Goal: Information Seeking & Learning: Learn about a topic

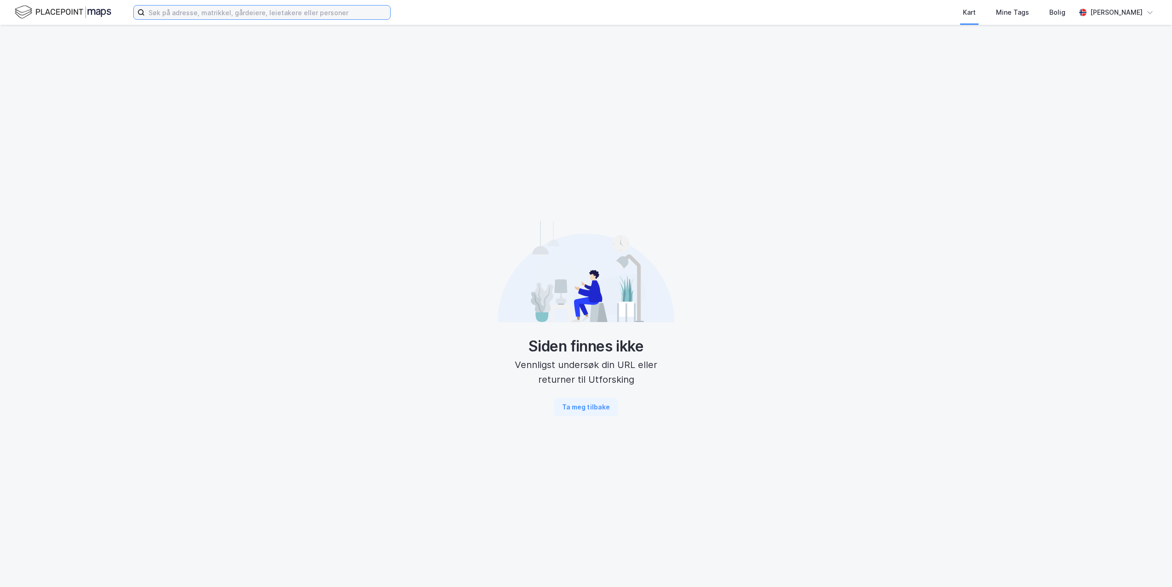
click at [215, 13] on input at bounding box center [267, 13] width 245 height 14
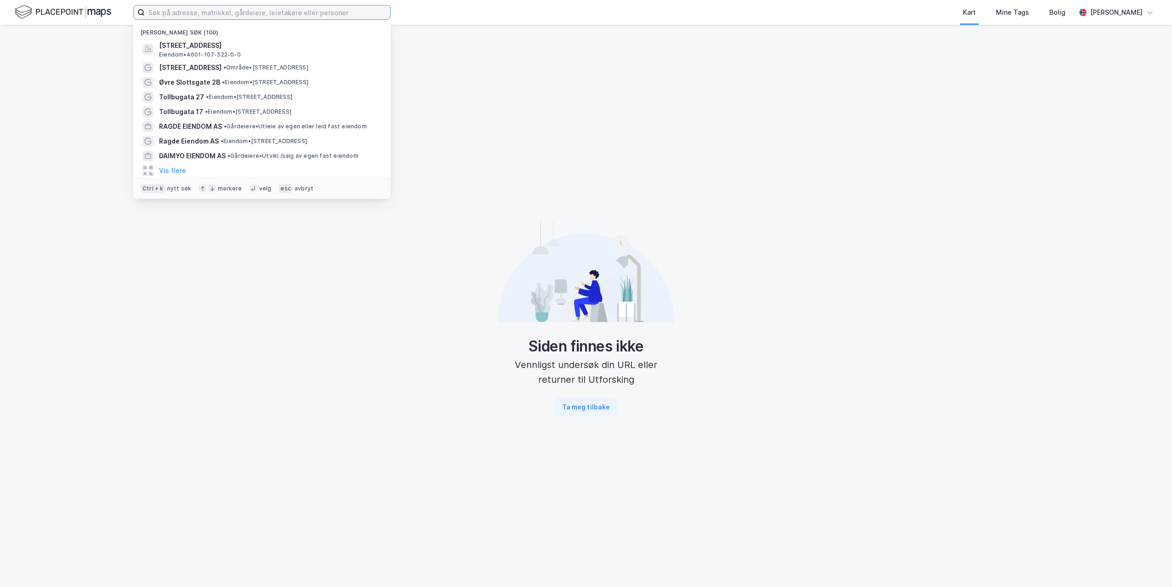
paste input "[STREET_ADDRESS]"
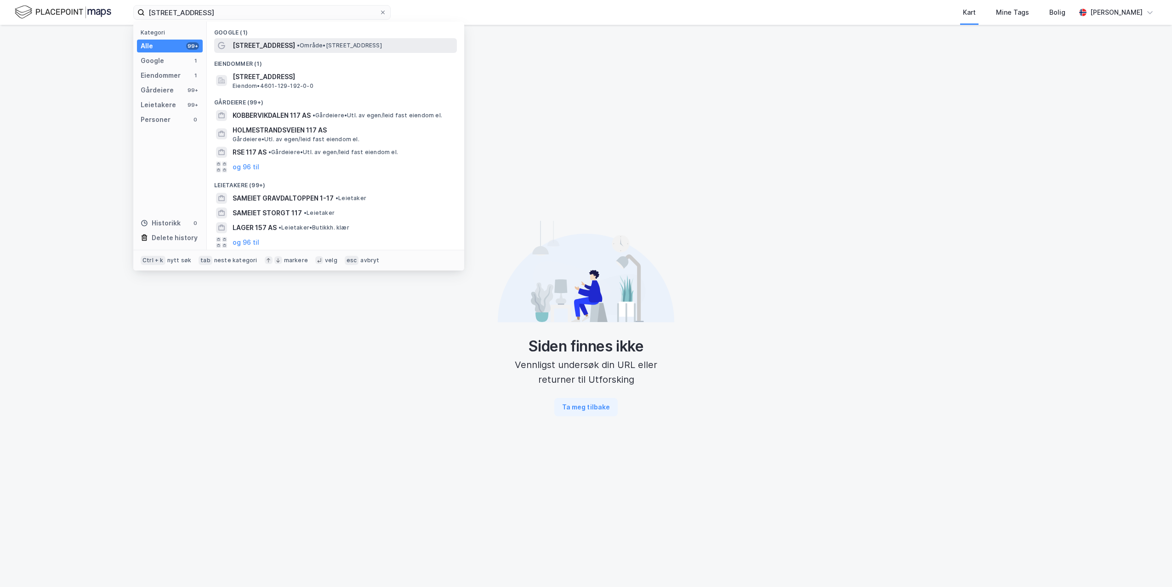
click at [241, 46] on span "[STREET_ADDRESS]" at bounding box center [264, 45] width 63 height 11
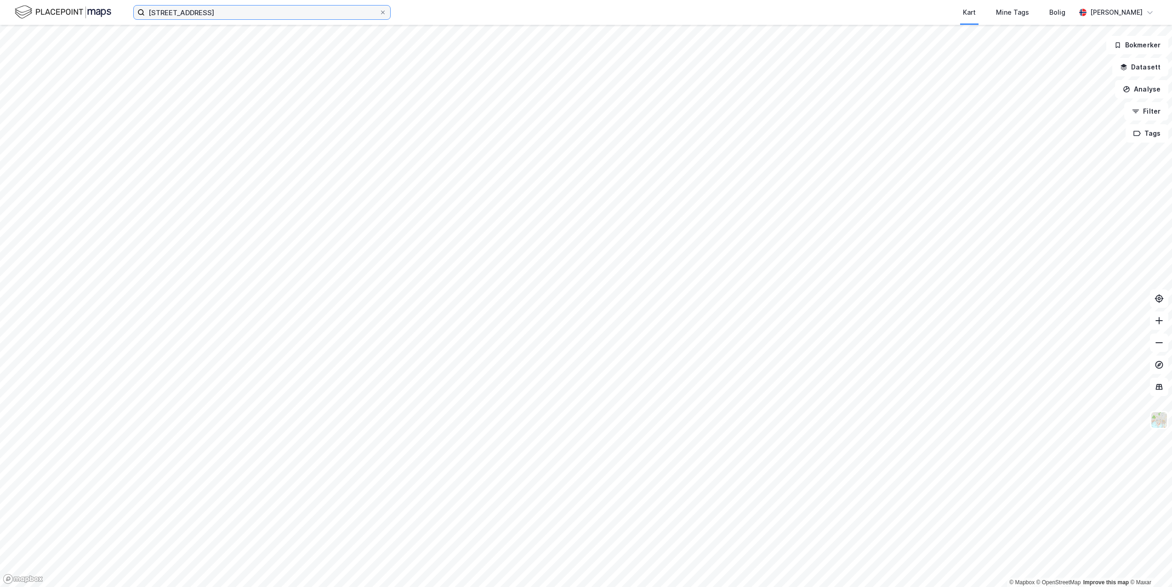
click at [187, 11] on input "[STREET_ADDRESS]" at bounding box center [262, 13] width 234 height 14
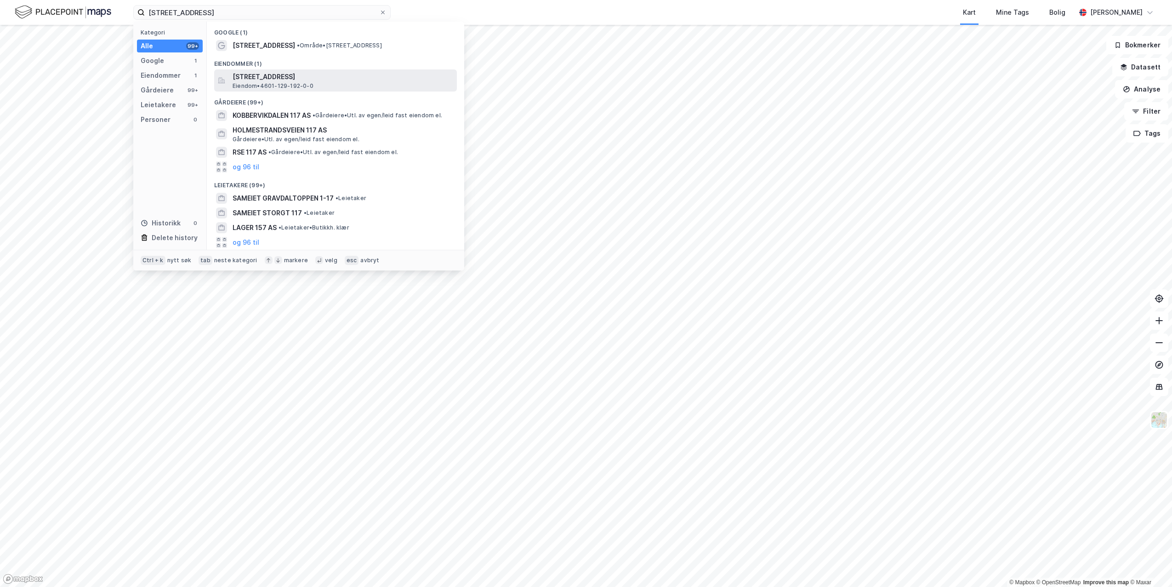
click at [257, 86] on span "Eiendom • 4601-129-192-0-0" at bounding box center [273, 85] width 81 height 7
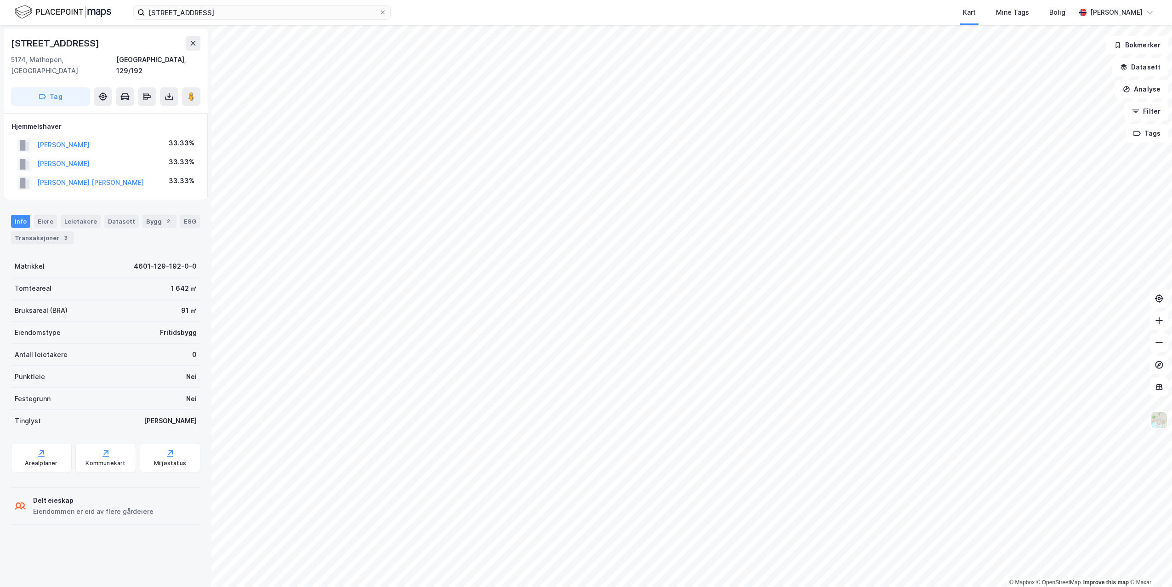
drag, startPoint x: 130, startPoint y: 50, endPoint x: 13, endPoint y: 45, distance: 116.9
click at [13, 45] on div "[STREET_ADDRESS]" at bounding box center [105, 43] width 189 height 15
copy div "[STREET_ADDRESS]"
click at [84, 215] on div "Leietakere" at bounding box center [81, 221] width 40 height 13
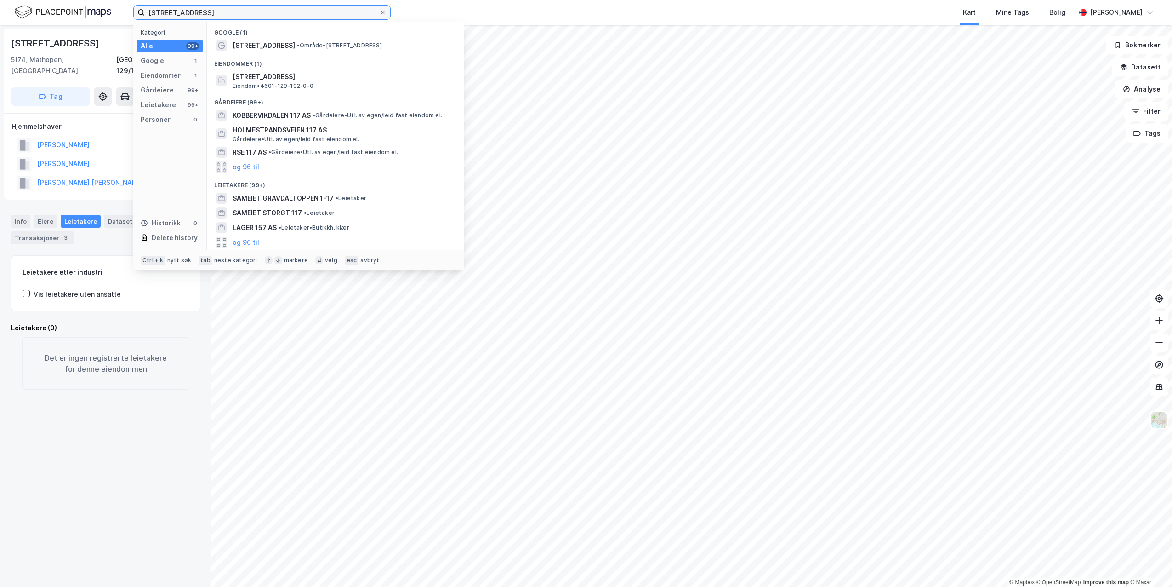
drag, startPoint x: 246, startPoint y: 17, endPoint x: 125, endPoint y: 16, distance: 121.8
click at [125, 16] on div "[STREET_ADDRESS] Kategori Alle 99+ Google 1 Eiendommer 1 Gårdeiere 99+ Leietake…" at bounding box center [586, 12] width 1172 height 25
click at [272, 85] on span "Eiendom • 4601-129-192-0-0" at bounding box center [273, 85] width 81 height 7
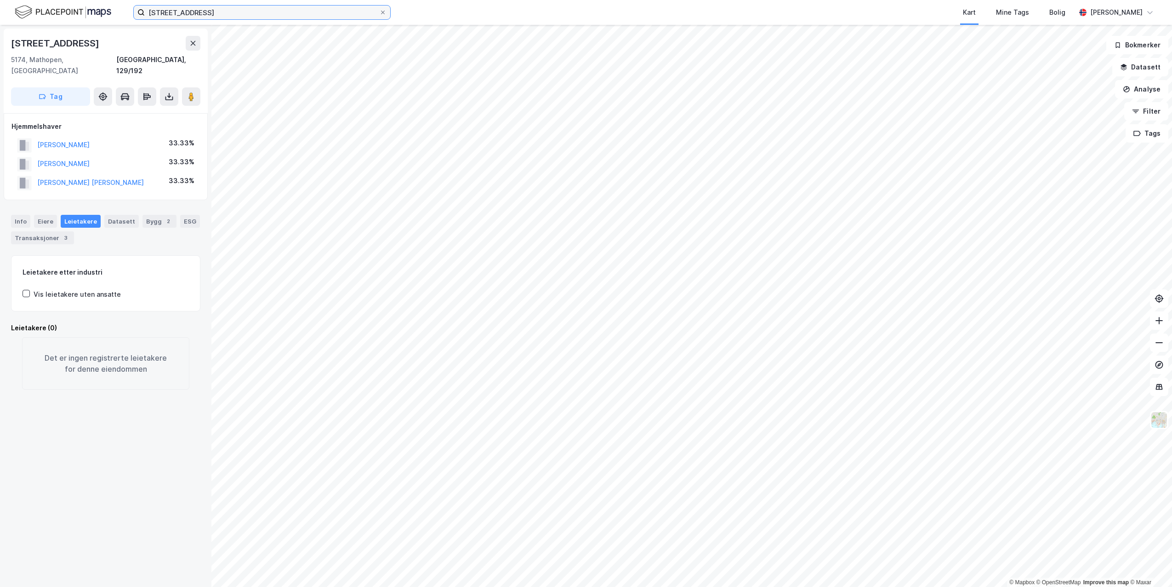
click at [213, 15] on input "[STREET_ADDRESS]" at bounding box center [262, 13] width 234 height 14
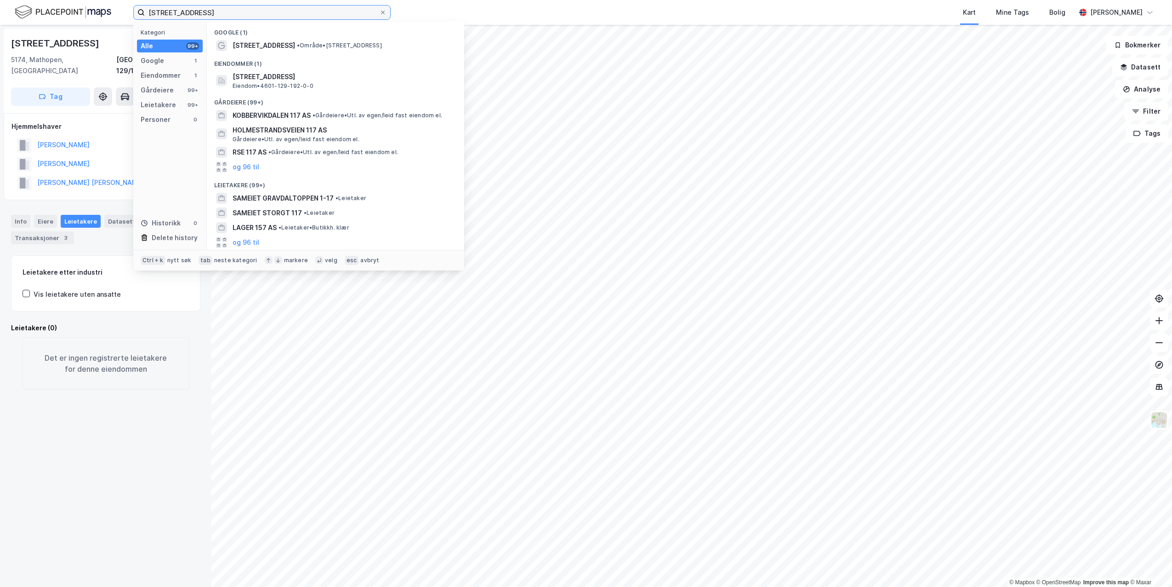
drag, startPoint x: 216, startPoint y: 13, endPoint x: 71, endPoint y: -5, distance: 145.8
click at [71, 0] on html "[STREET_ADDRESS] Kategori Alle 99+ Google 1 Eiendommer 1 Gårdeiere 99+ Leietake…" at bounding box center [586, 293] width 1172 height 587
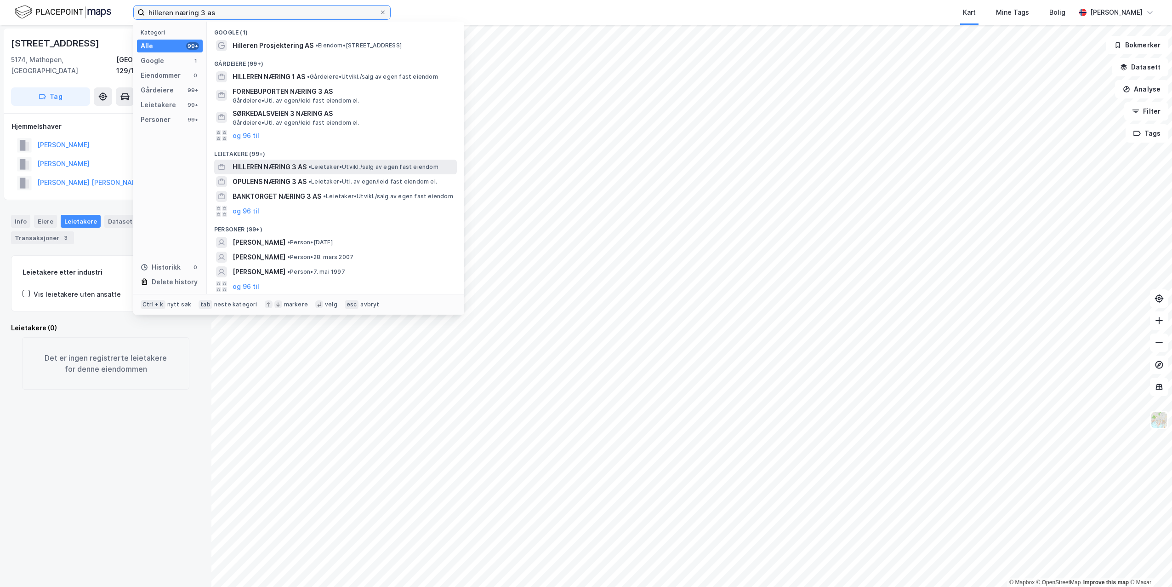
type input "hilleren næring 3 as"
click at [274, 170] on span "HILLEREN NÆRING 3 AS" at bounding box center [270, 166] width 74 height 11
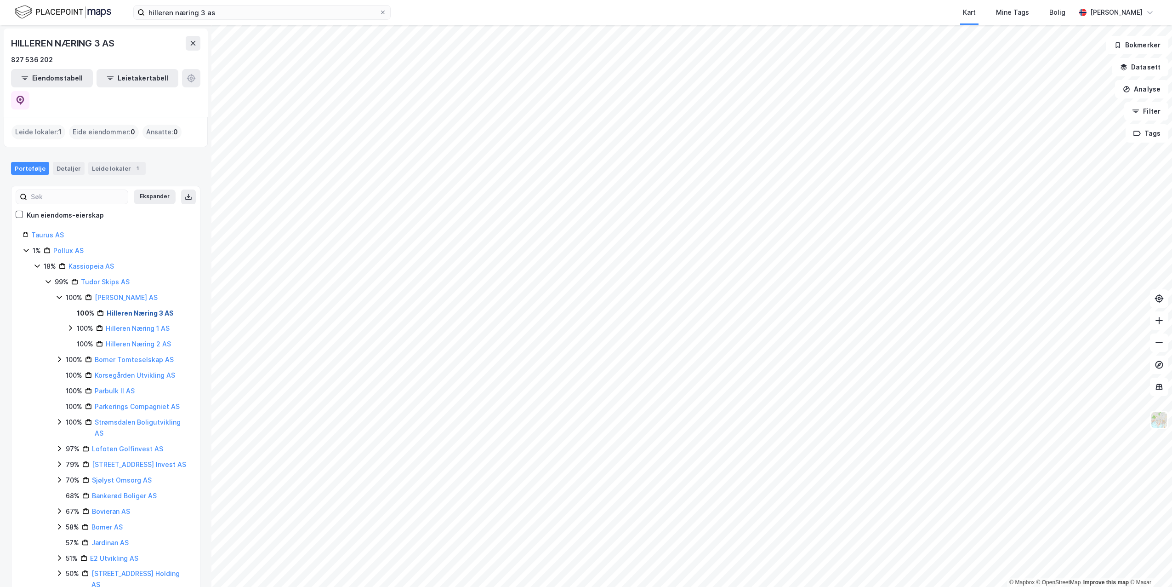
click at [134, 309] on link "Hilleren Næring 3 AS" at bounding box center [140, 313] width 67 height 8
click at [132, 293] on link "[PERSON_NAME] AS" at bounding box center [126, 297] width 63 height 8
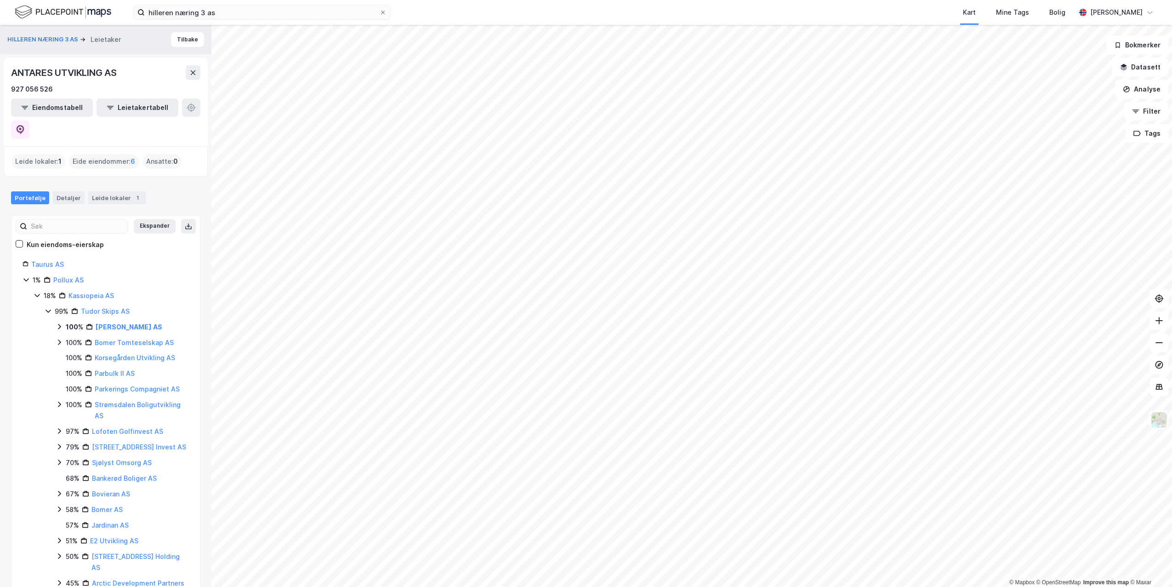
click at [97, 154] on div "Eide eiendommer : 6" at bounding box center [104, 161] width 70 height 15
click at [68, 116] on button "Eiendomstabell" at bounding box center [52, 107] width 82 height 18
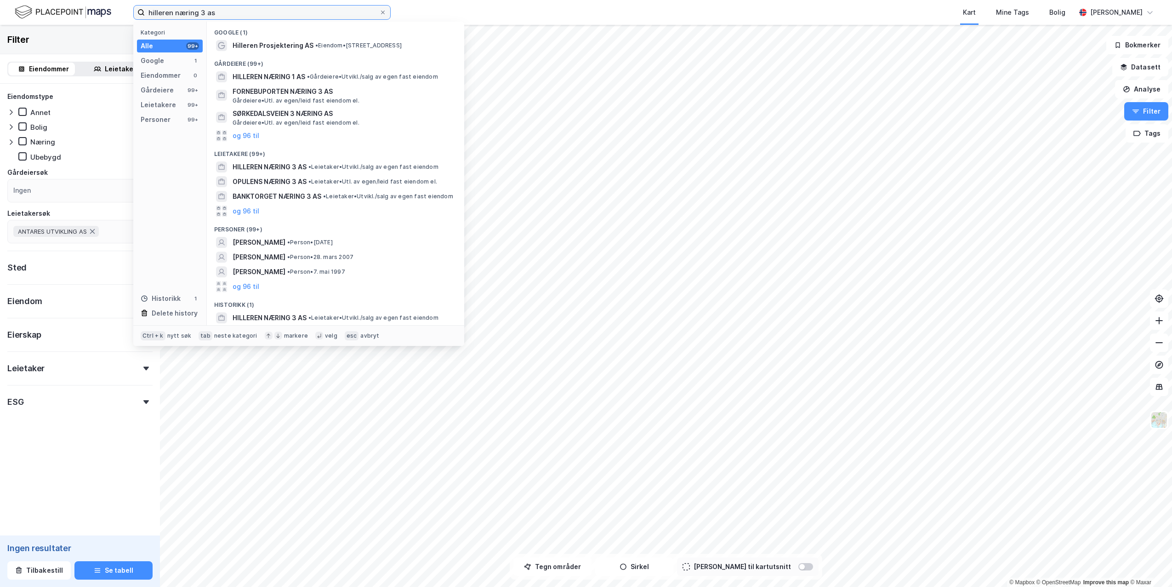
drag, startPoint x: 218, startPoint y: 13, endPoint x: 61, endPoint y: 1, distance: 157.7
click at [61, 1] on div "hilleren næring 3 as Kategori Alle 99+ Google 1 Eiendommer 0 Gårdeiere 99+ Leie…" at bounding box center [586, 12] width 1172 height 25
click at [286, 75] on span "HILLEREN NÆRING 1 AS" at bounding box center [269, 76] width 73 height 11
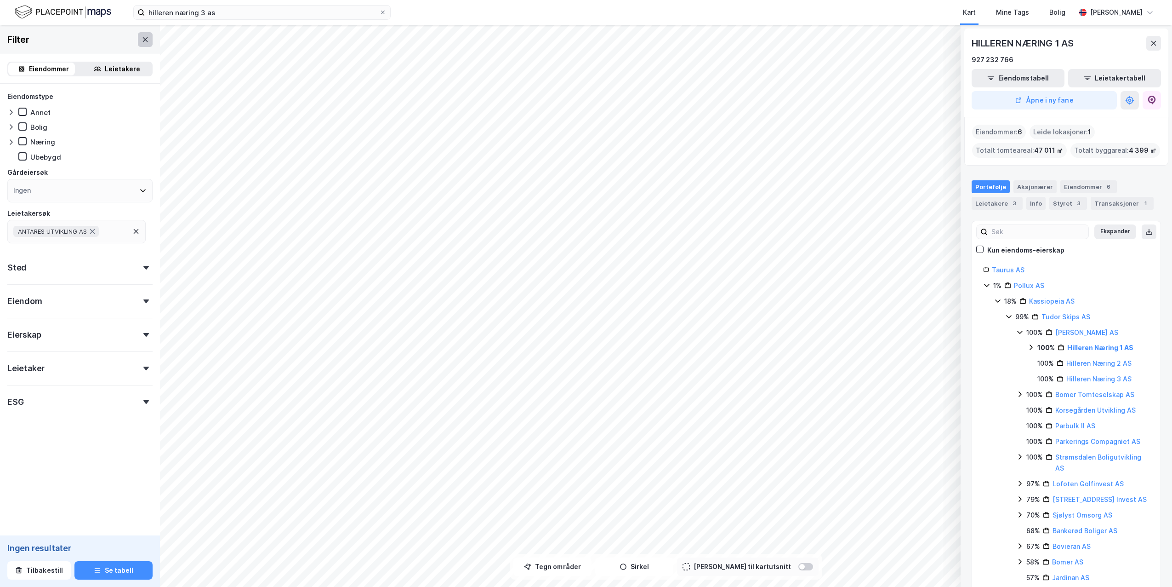
click at [142, 41] on icon at bounding box center [145, 39] width 7 height 7
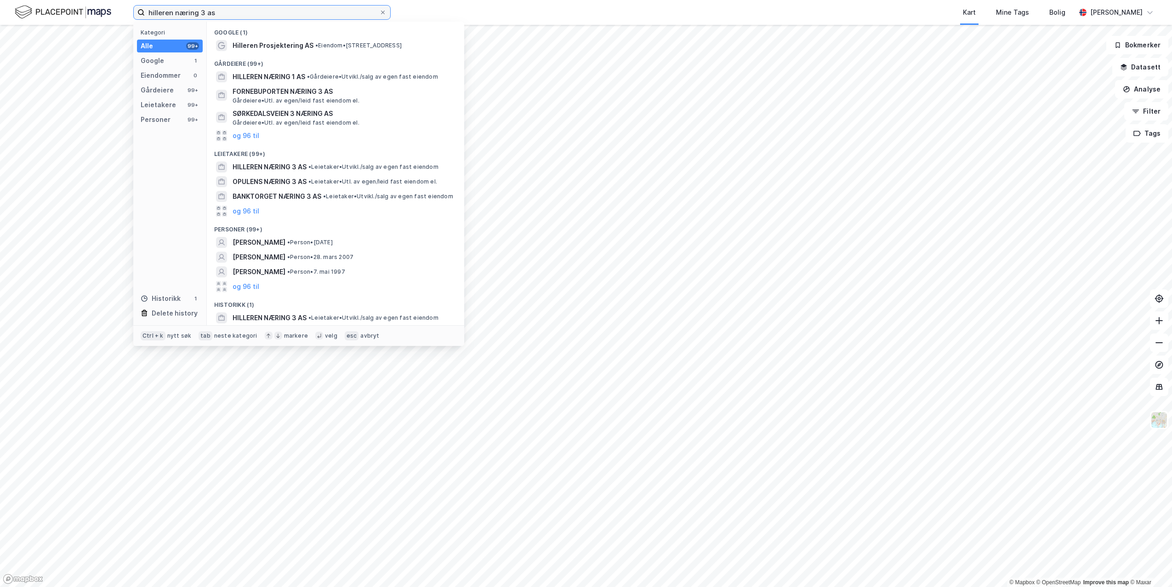
click at [210, 14] on input "hilleren næring 3 as" at bounding box center [262, 13] width 234 height 14
click at [290, 81] on span "HILLEREN NÆRING 1 AS" at bounding box center [269, 76] width 73 height 11
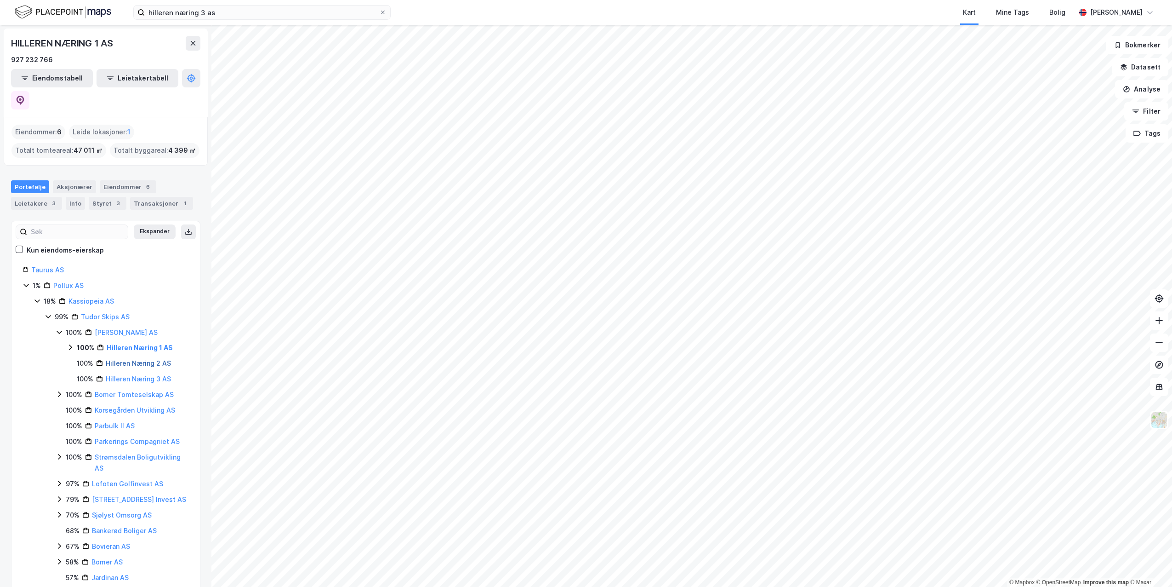
click at [137, 359] on link "Hilleren Næring 2 AS" at bounding box center [138, 363] width 65 height 8
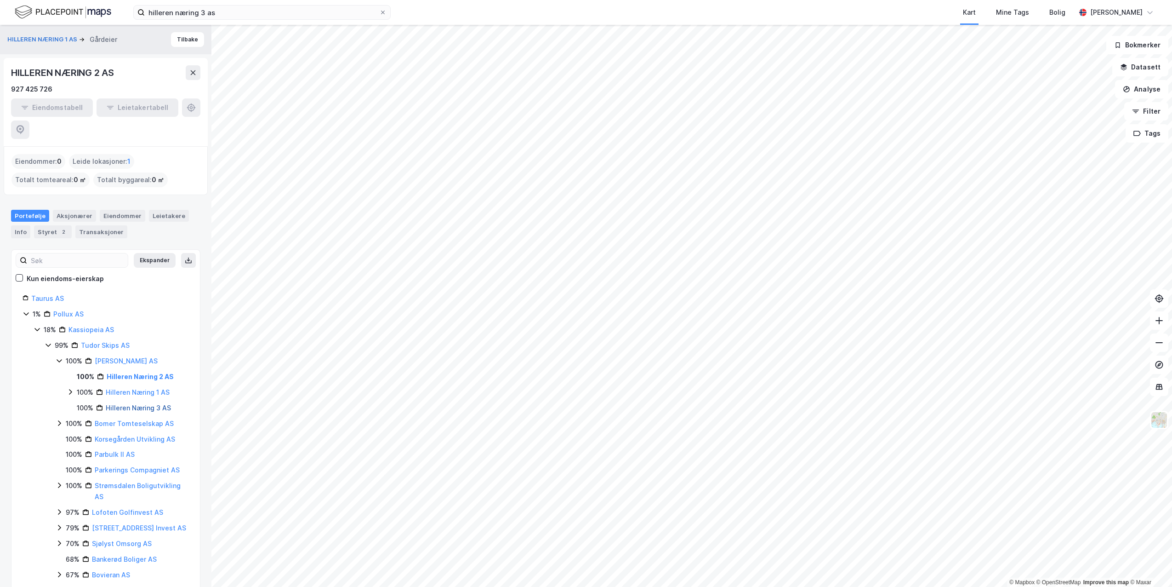
click at [132, 404] on link "Hilleren Næring 3 AS" at bounding box center [138, 408] width 65 height 8
click at [132, 388] on link "Hilleren Næring 1 AS" at bounding box center [138, 392] width 64 height 8
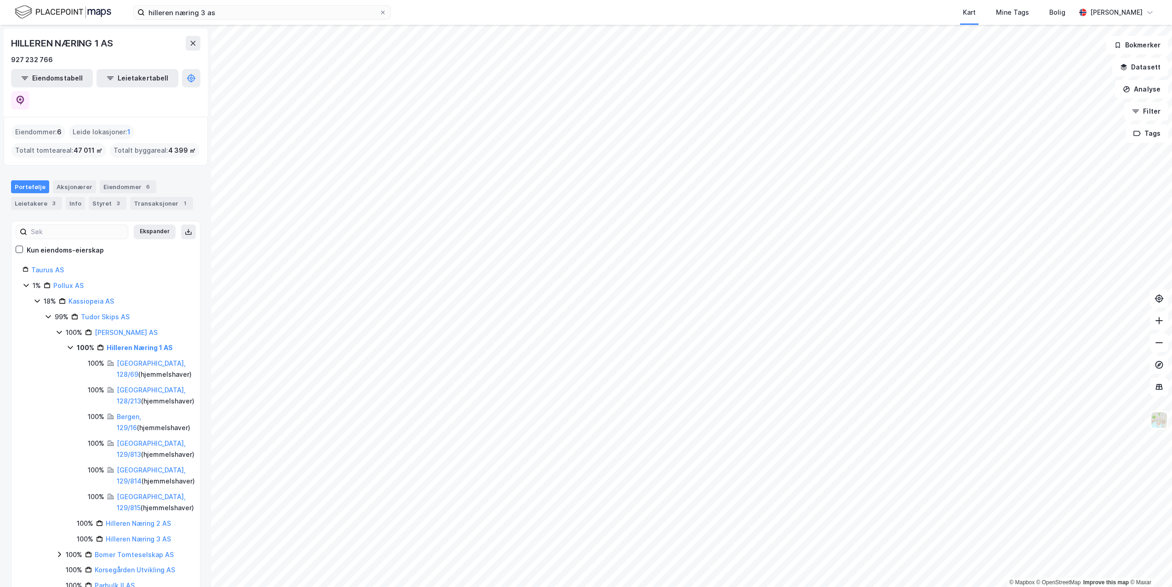
click at [57, 328] on icon at bounding box center [59, 331] width 7 height 7
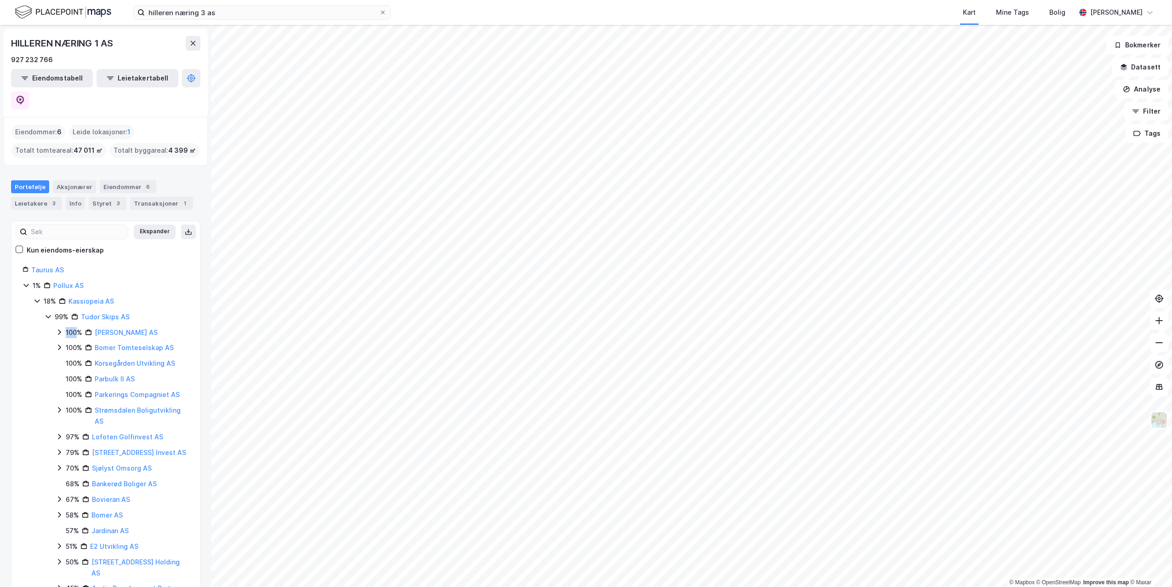
click at [57, 328] on icon at bounding box center [59, 331] width 7 height 7
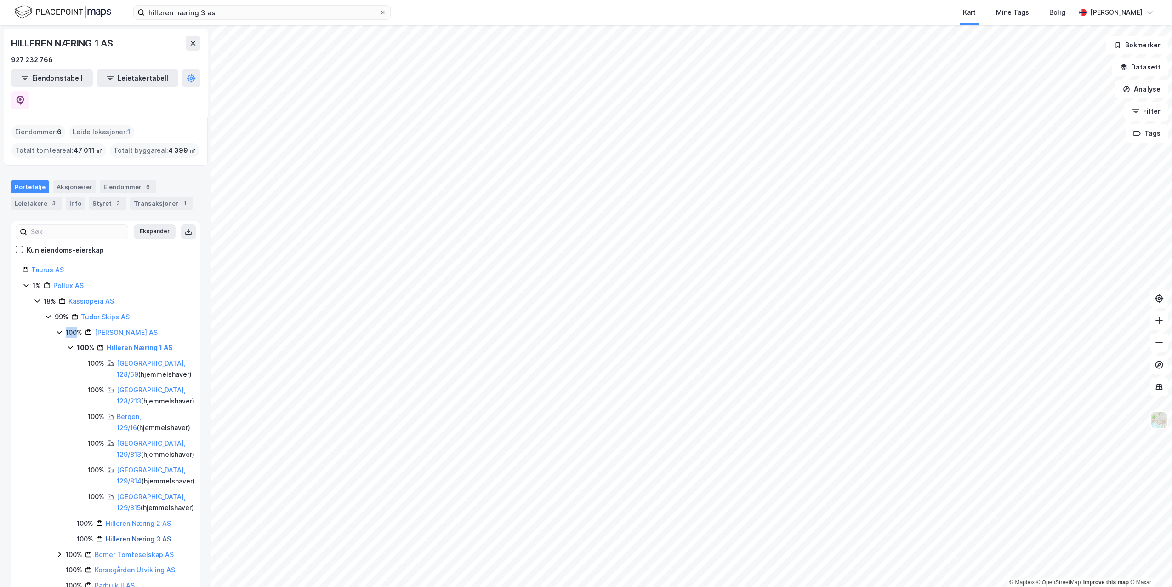
click at [148, 535] on link "Hilleren Næring 3 AS" at bounding box center [138, 539] width 65 height 8
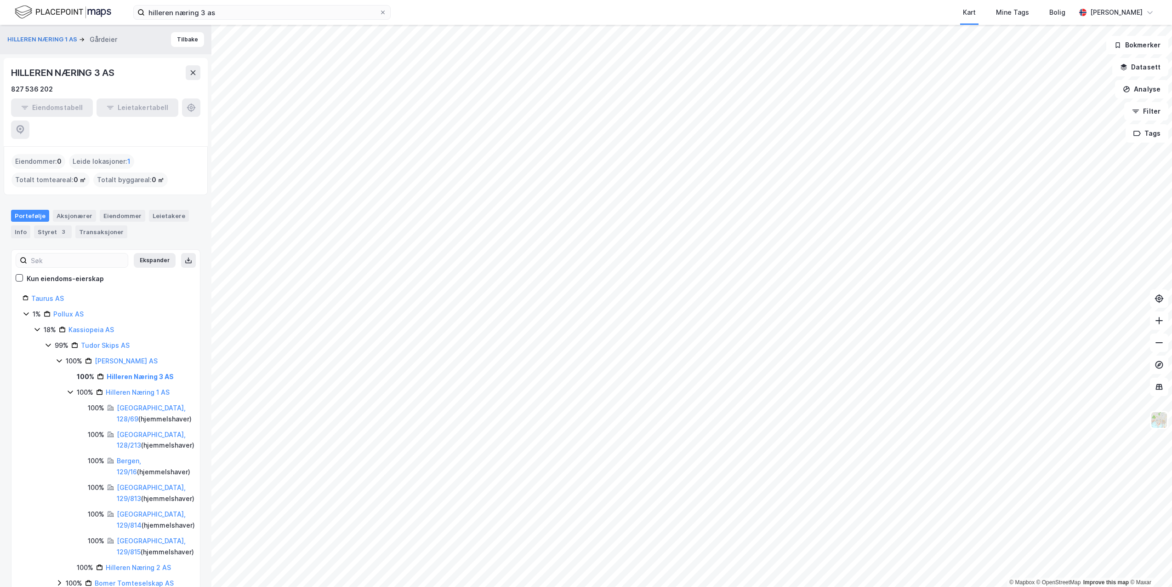
click at [69, 388] on icon at bounding box center [70, 391] width 7 height 7
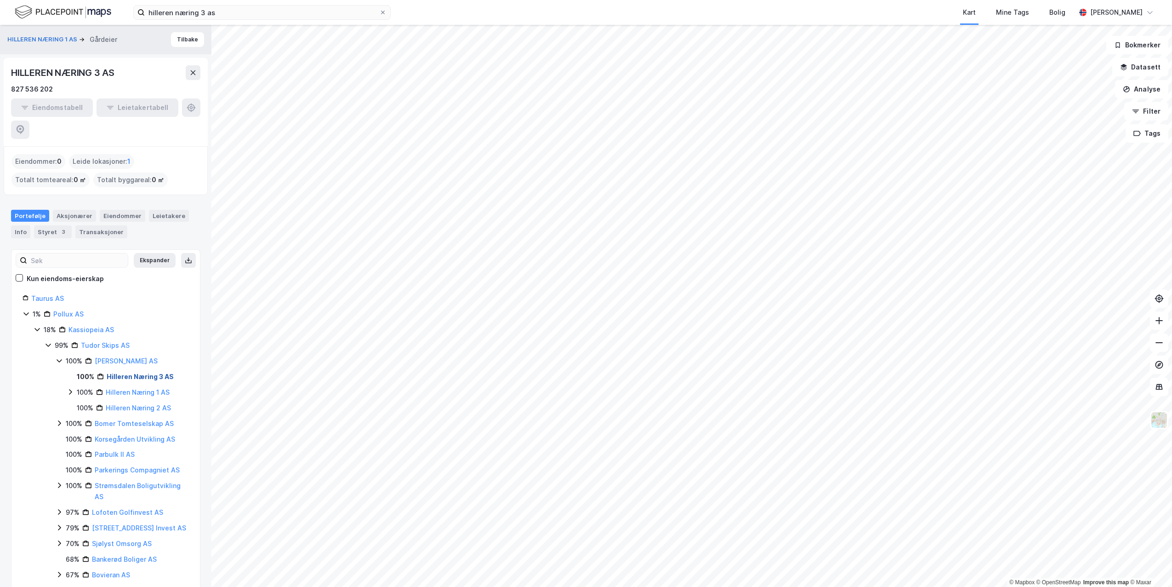
click at [147, 372] on link "Hilleren Næring 3 AS" at bounding box center [140, 376] width 67 height 8
click at [69, 388] on icon at bounding box center [70, 391] width 7 height 7
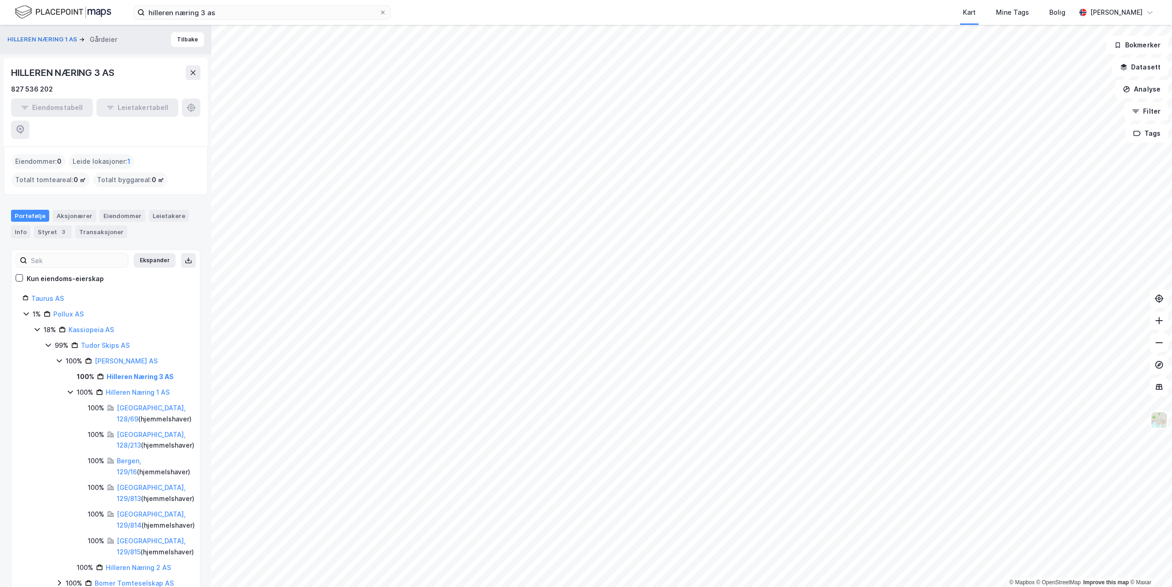
click at [68, 388] on icon at bounding box center [70, 391] width 7 height 7
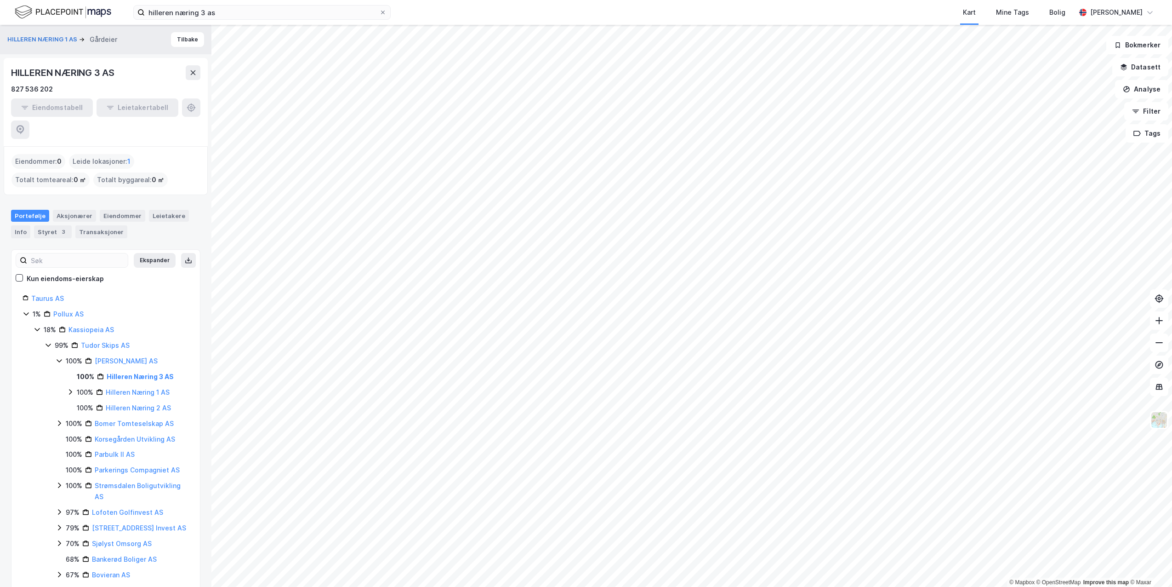
click at [69, 388] on icon at bounding box center [70, 391] width 7 height 7
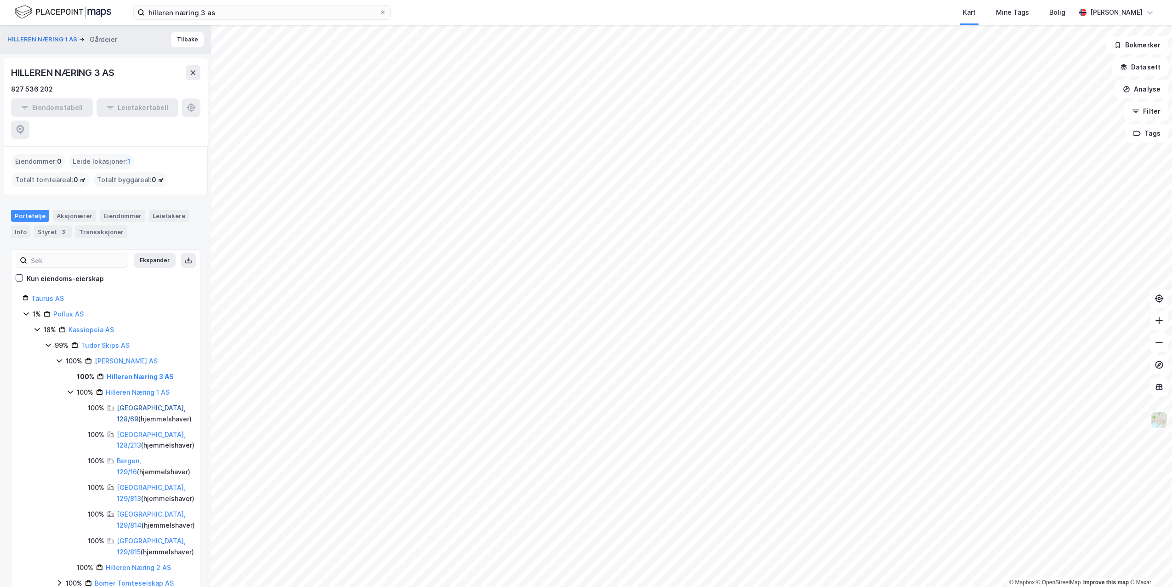
click at [123, 404] on link "[GEOGRAPHIC_DATA], 128/69" at bounding box center [151, 413] width 69 height 19
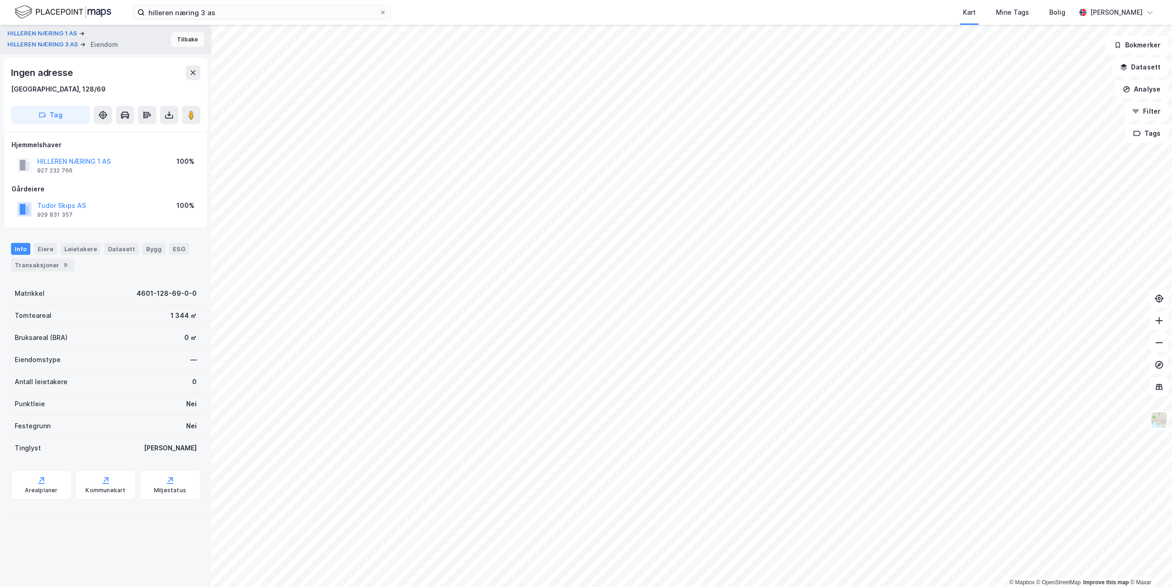
click at [171, 35] on button "Tilbake" at bounding box center [187, 39] width 33 height 15
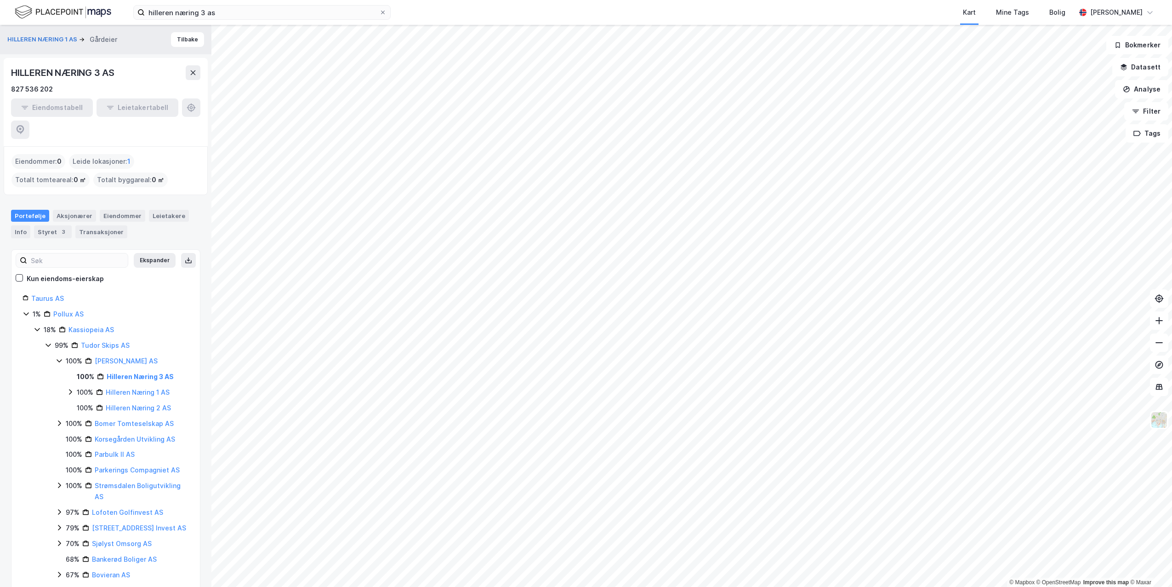
click at [74, 387] on div "100% Hilleren Næring 1 AS" at bounding box center [128, 392] width 122 height 11
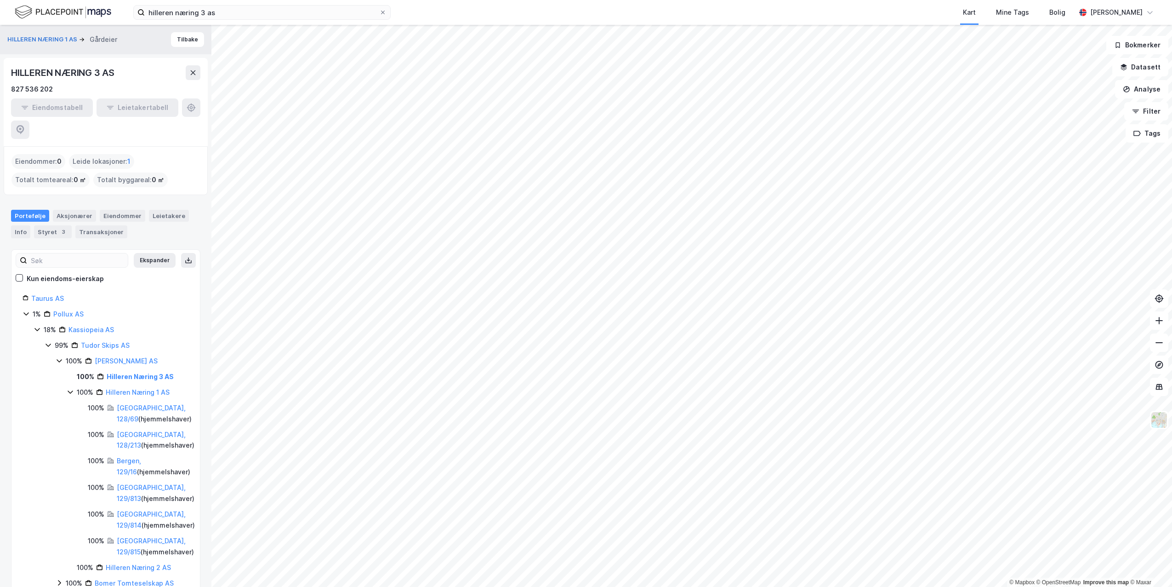
click at [71, 388] on icon at bounding box center [70, 391] width 7 height 7
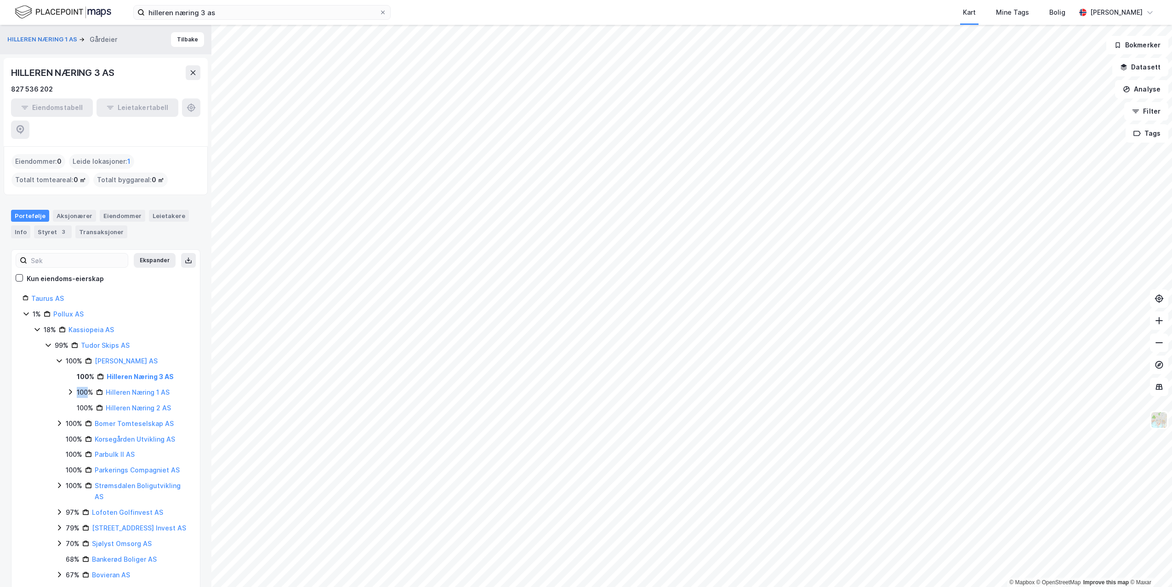
click at [71, 388] on icon at bounding box center [70, 391] width 7 height 7
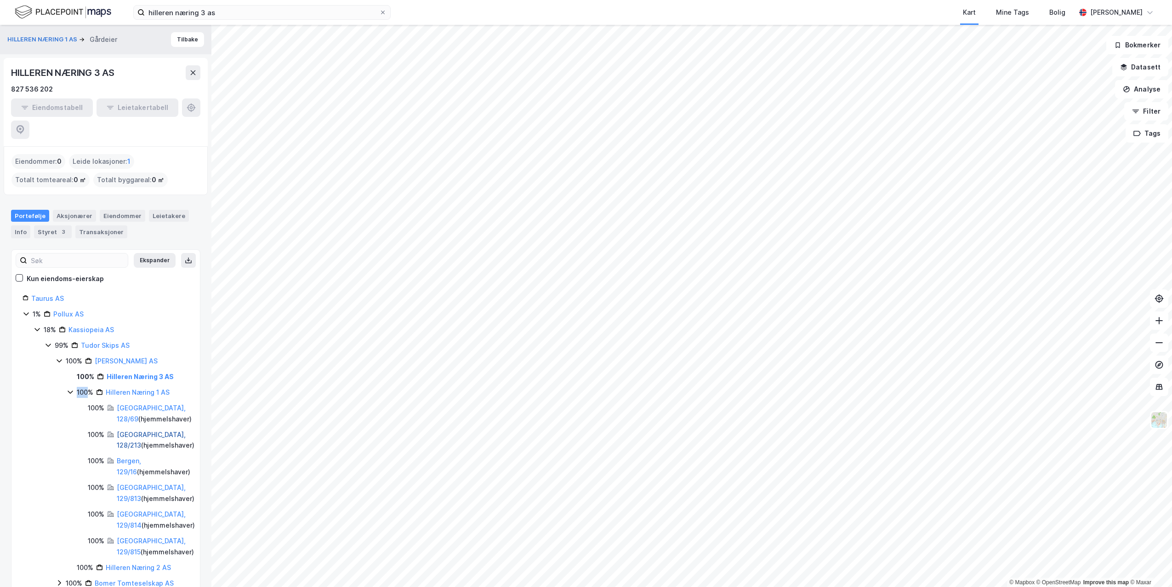
drag, startPoint x: 71, startPoint y: 370, endPoint x: 129, endPoint y: 412, distance: 72.4
click at [129, 430] on link "[GEOGRAPHIC_DATA], 128/213" at bounding box center [151, 439] width 69 height 19
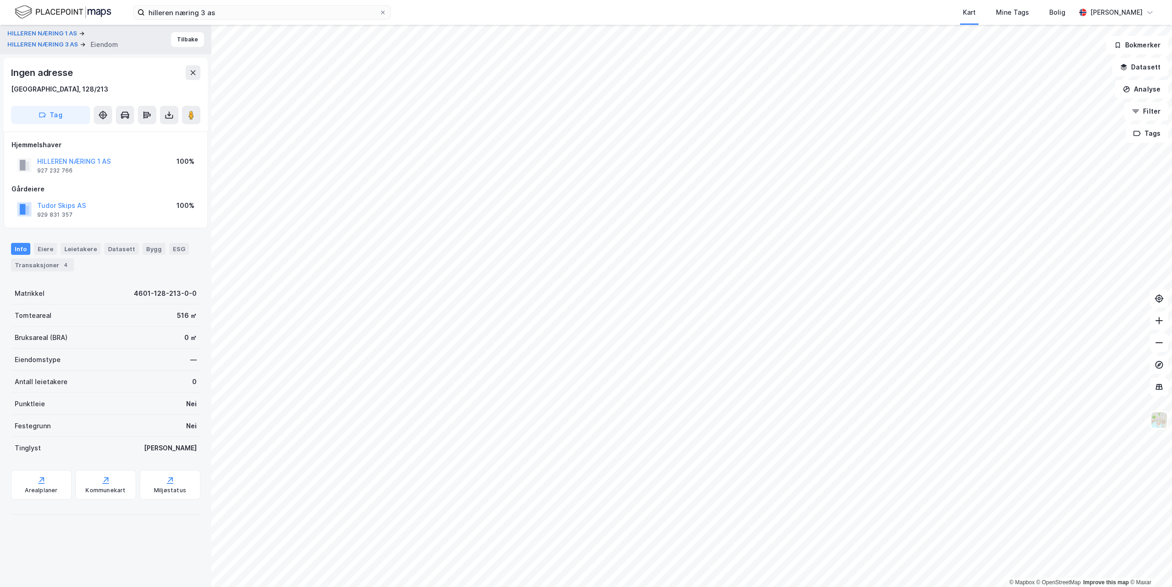
click at [184, 49] on div "HILLEREN NÆRING 1 AS HILLEREN NÆRING 3 AS Eiendom Tilbake" at bounding box center [105, 39] width 211 height 29
click at [184, 45] on button "Tilbake" at bounding box center [187, 39] width 33 height 15
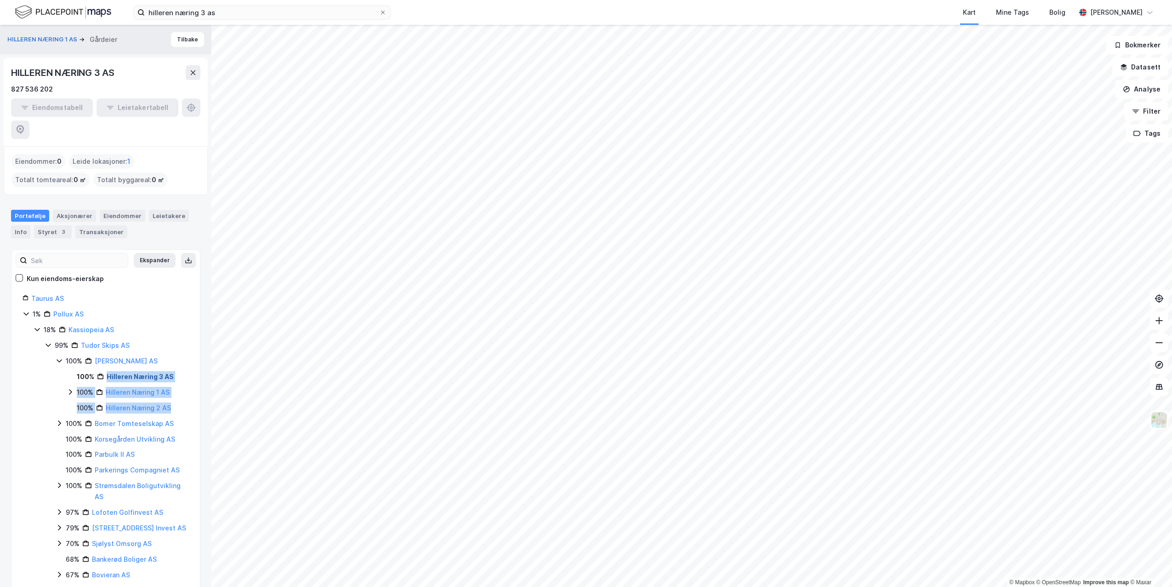
drag, startPoint x: 175, startPoint y: 384, endPoint x: 108, endPoint y: 357, distance: 72.4
click at [108, 371] on div "100% Hilleren Næring 3 AS 100% Hilleren Næring 1 AS 100% Hilleren Næring 2 AS" at bounding box center [128, 392] width 122 height 42
drag, startPoint x: 108, startPoint y: 357, endPoint x: 72, endPoint y: 372, distance: 39.2
click at [72, 388] on icon at bounding box center [70, 391] width 7 height 7
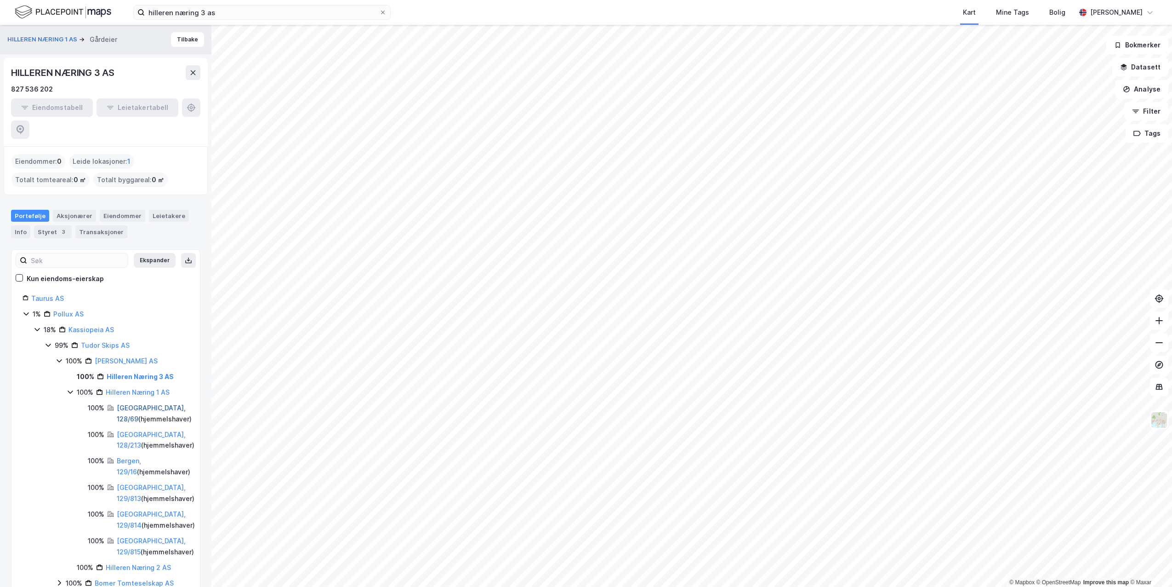
click at [152, 404] on link "[GEOGRAPHIC_DATA], 128/69" at bounding box center [151, 413] width 69 height 19
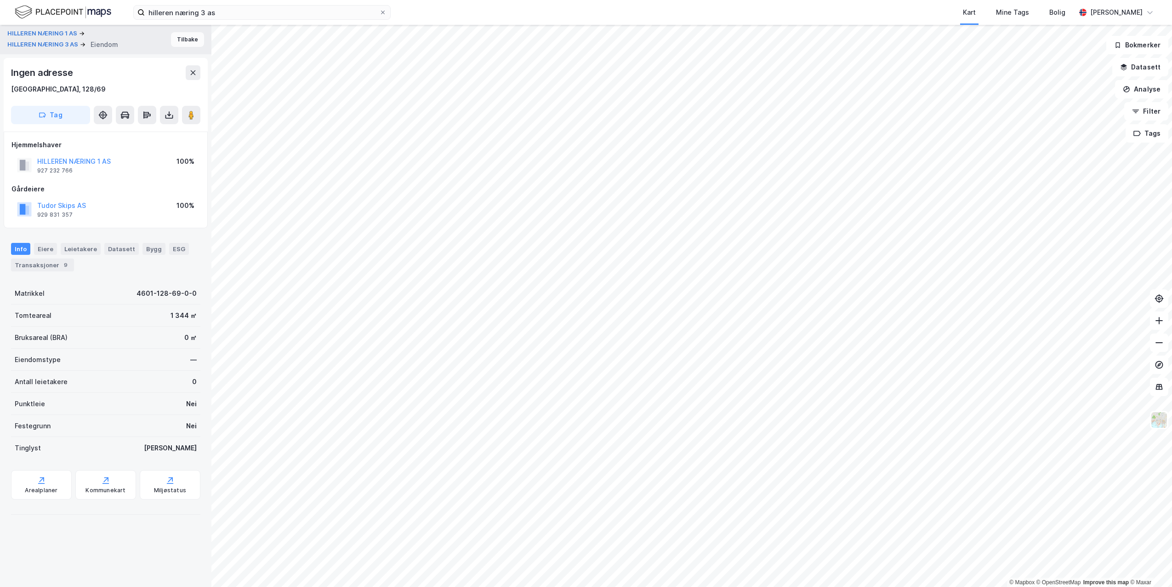
click at [191, 43] on button "Tilbake" at bounding box center [187, 39] width 33 height 15
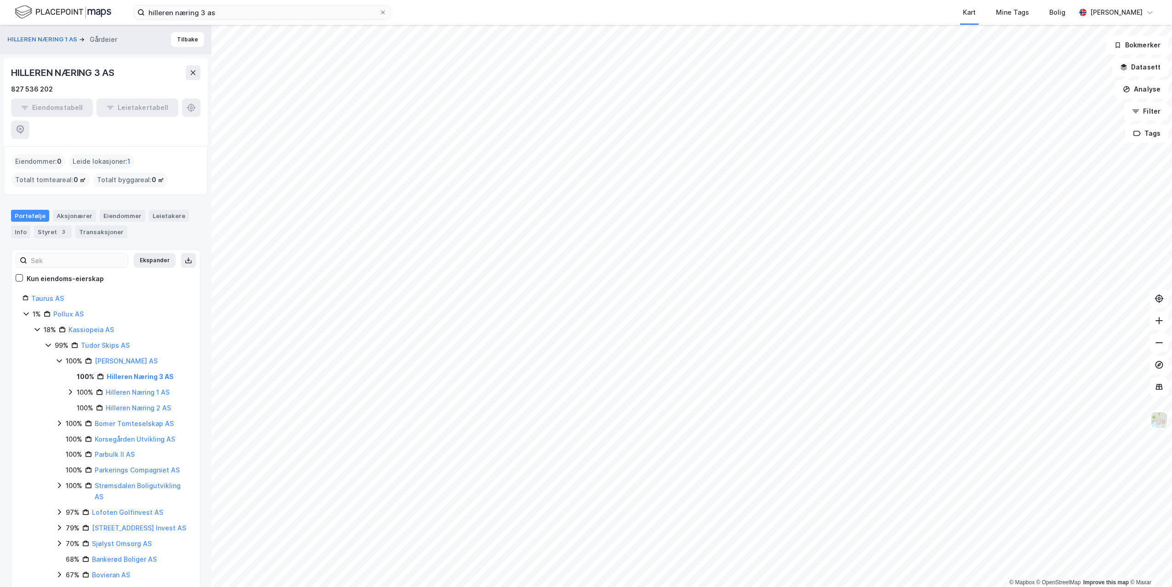
click at [71, 388] on icon at bounding box center [70, 391] width 7 height 7
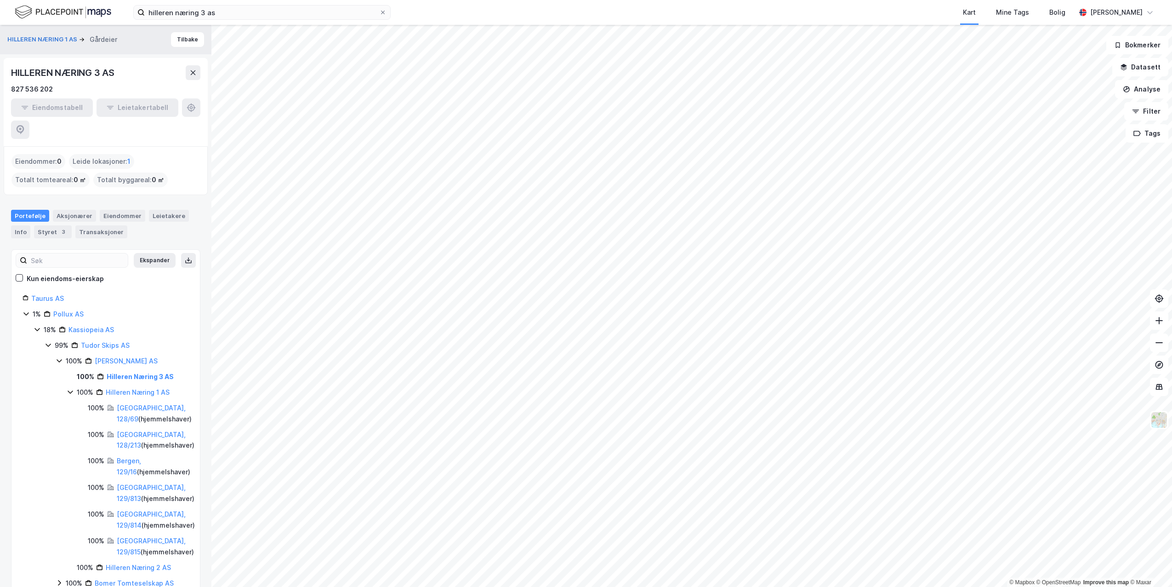
click at [61, 357] on icon at bounding box center [59, 360] width 7 height 7
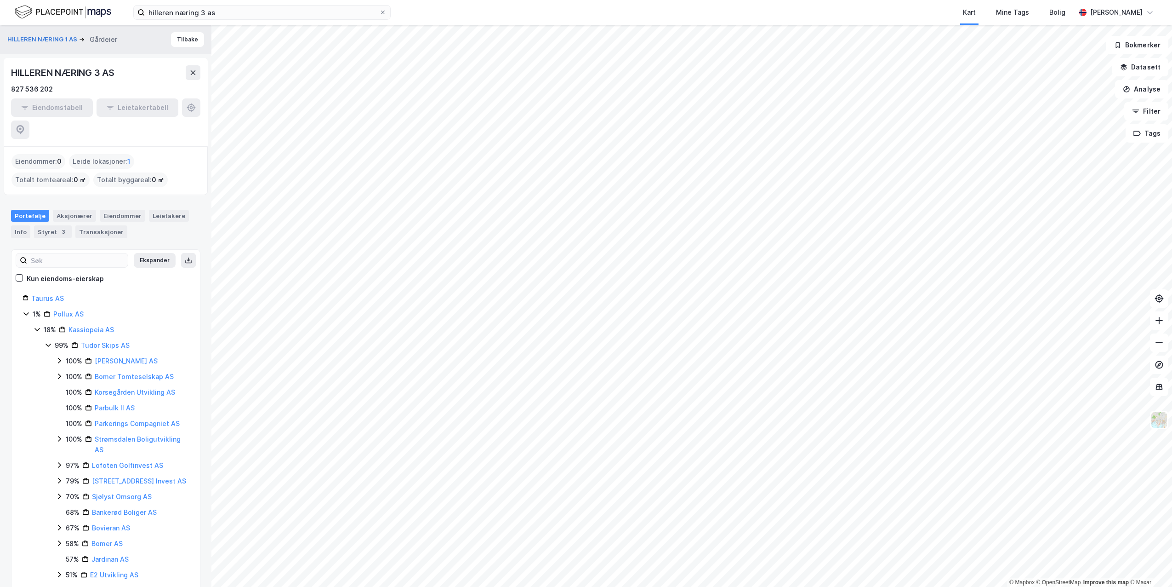
click at [61, 357] on icon at bounding box center [59, 360] width 7 height 7
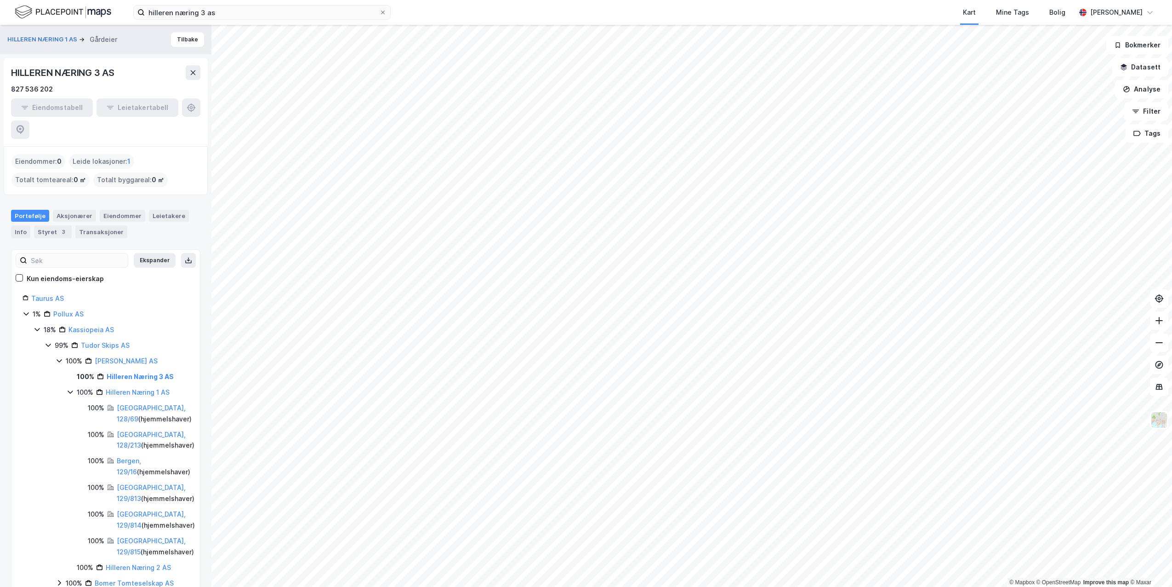
click at [68, 388] on icon at bounding box center [70, 391] width 7 height 7
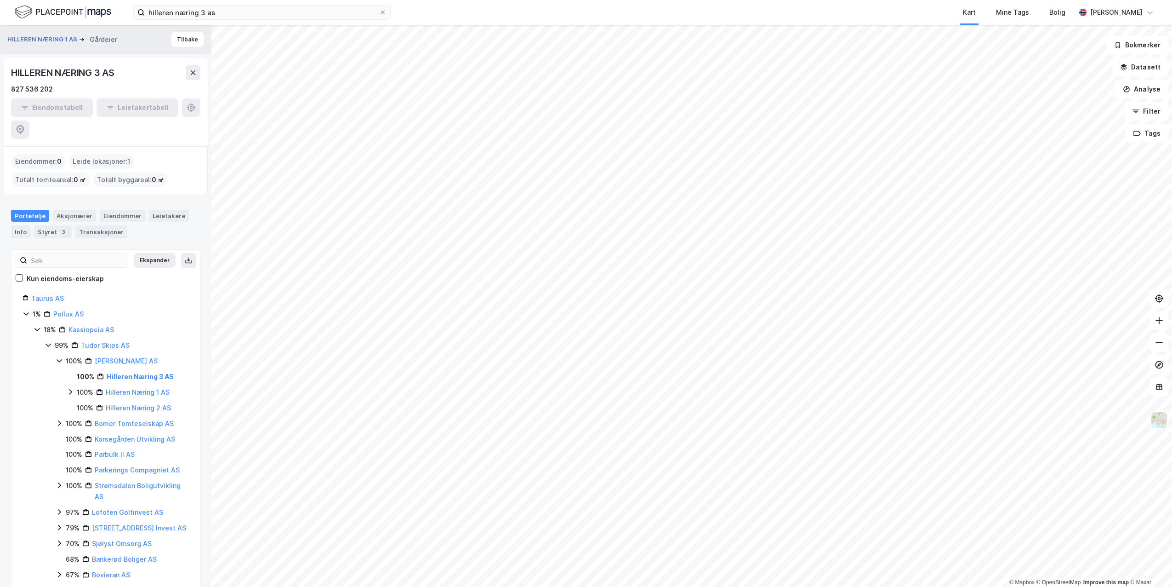
click at [68, 388] on icon at bounding box center [70, 391] width 7 height 7
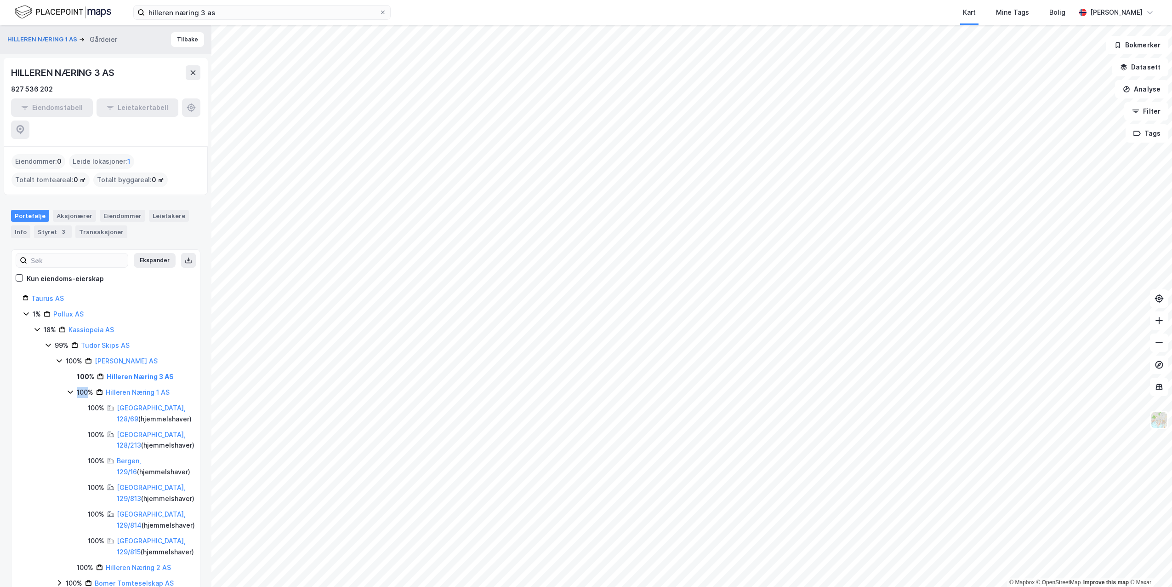
click at [68, 388] on icon at bounding box center [70, 391] width 7 height 7
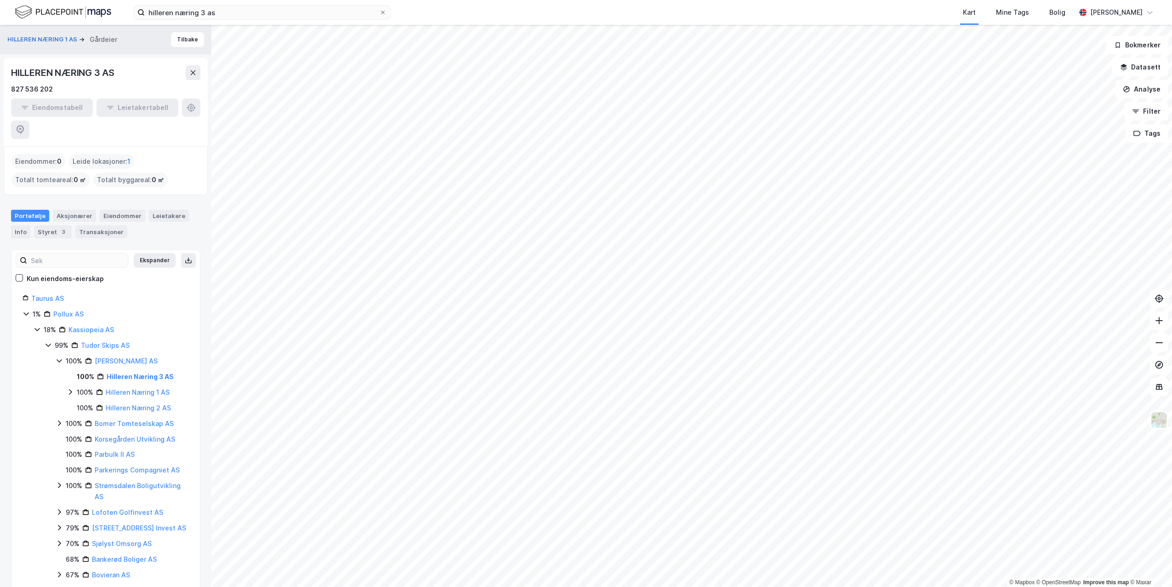
click at [68, 388] on icon at bounding box center [70, 391] width 7 height 7
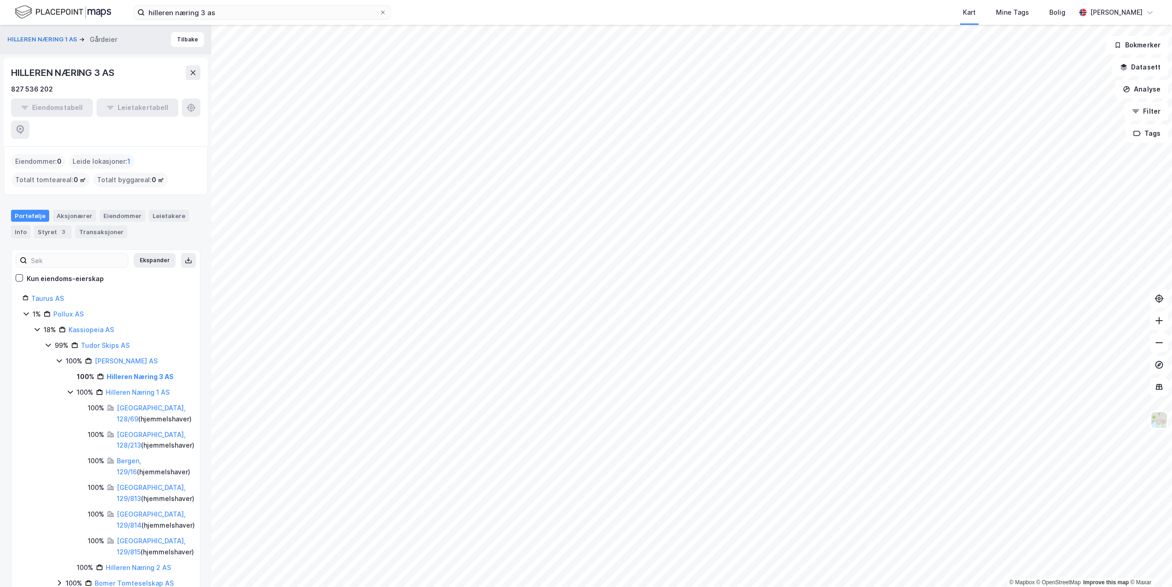
click at [68, 388] on icon at bounding box center [70, 391] width 7 height 7
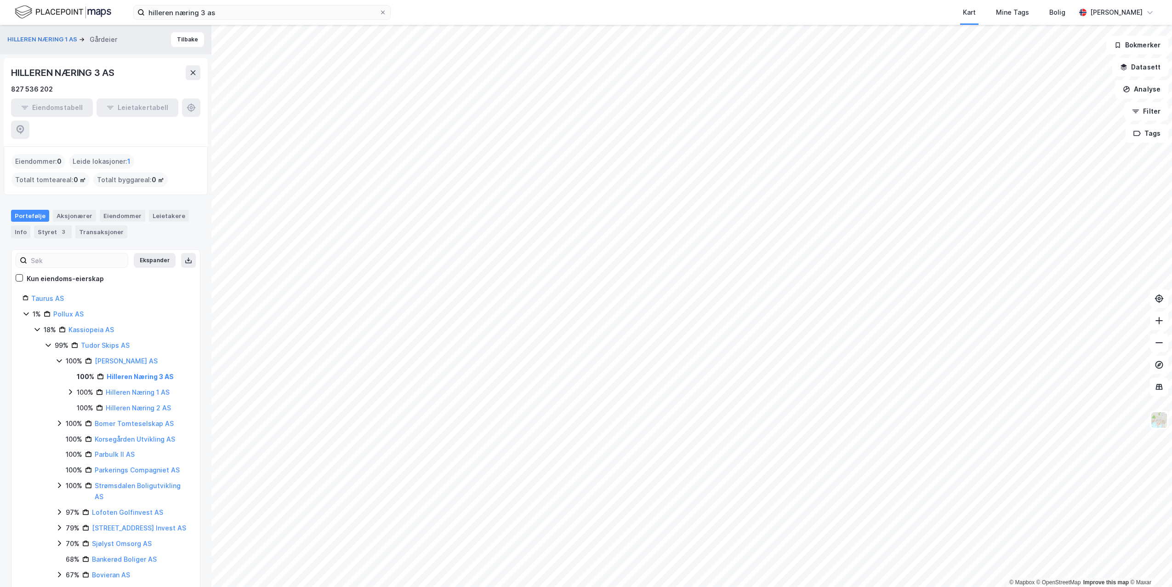
click at [72, 388] on icon at bounding box center [70, 391] width 7 height 7
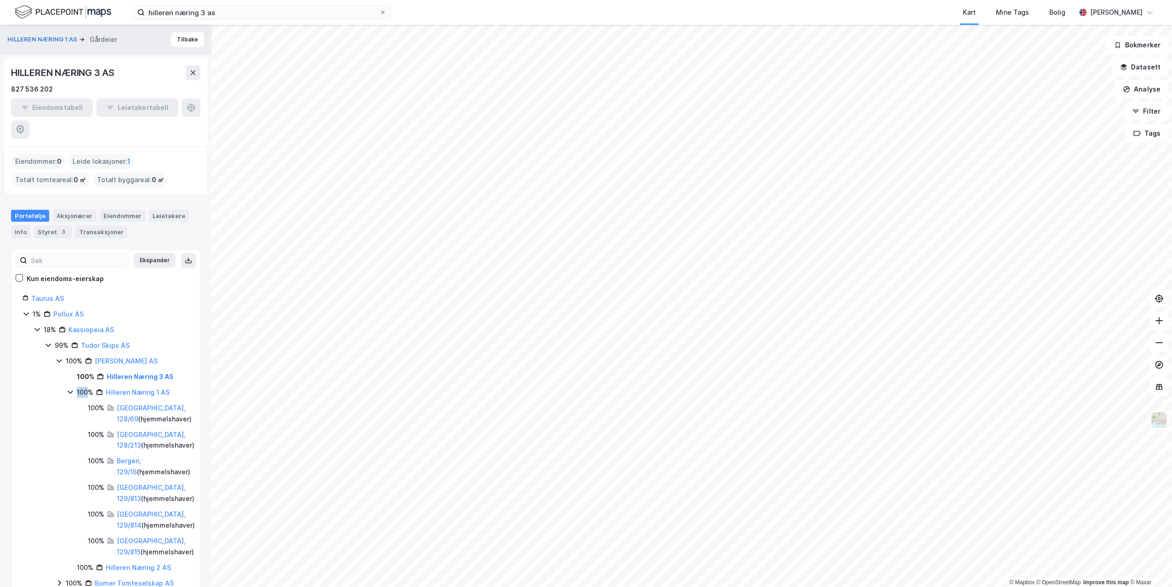
click at [72, 388] on icon at bounding box center [70, 391] width 7 height 7
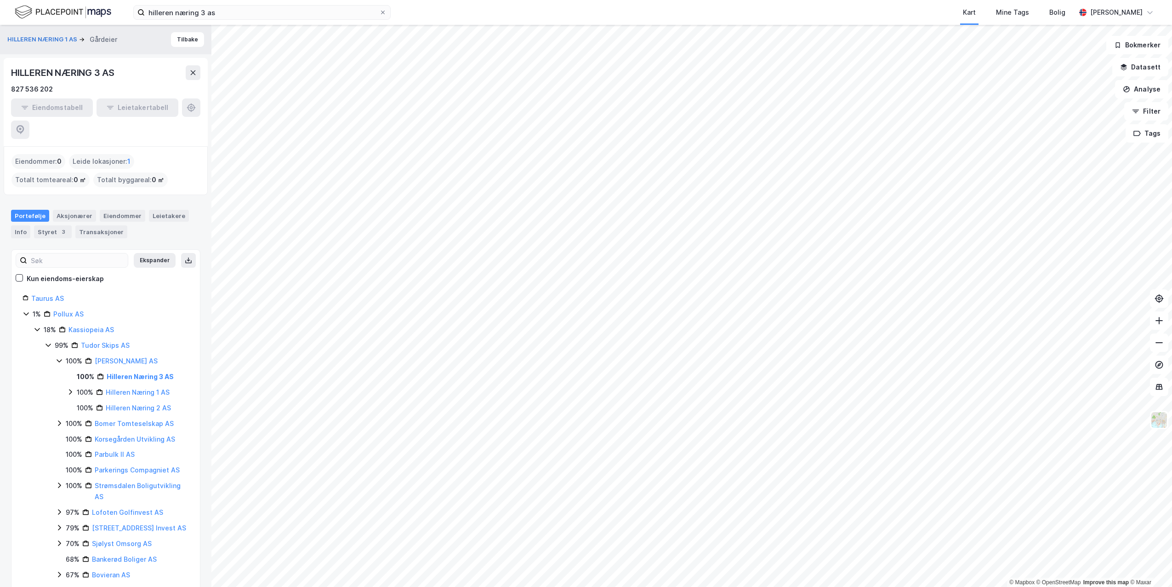
click at [72, 388] on icon at bounding box center [70, 391] width 7 height 7
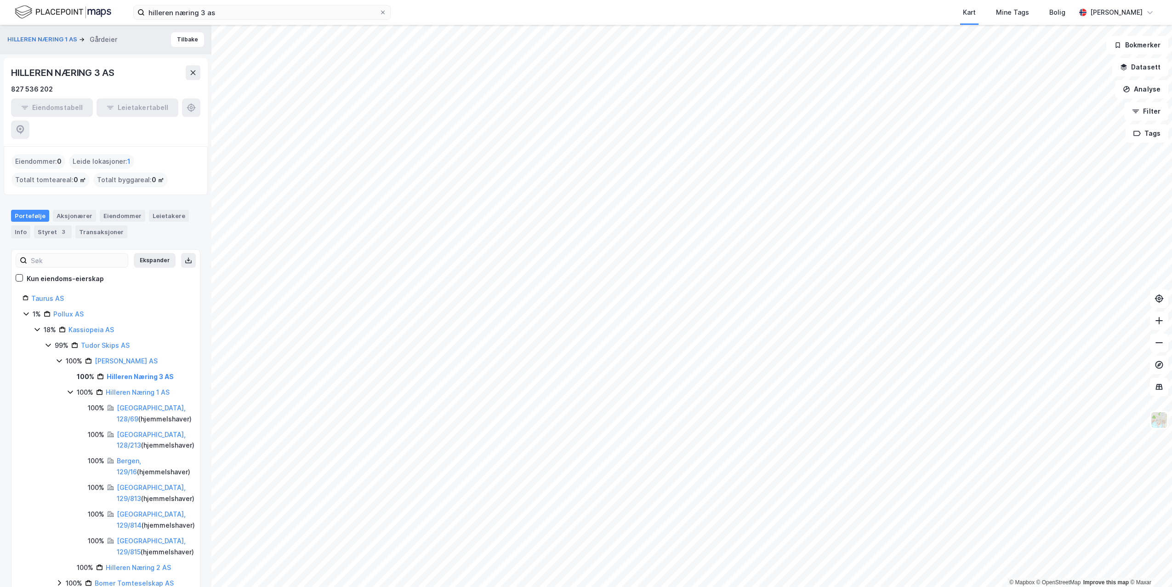
click at [73, 388] on icon at bounding box center [70, 391] width 7 height 7
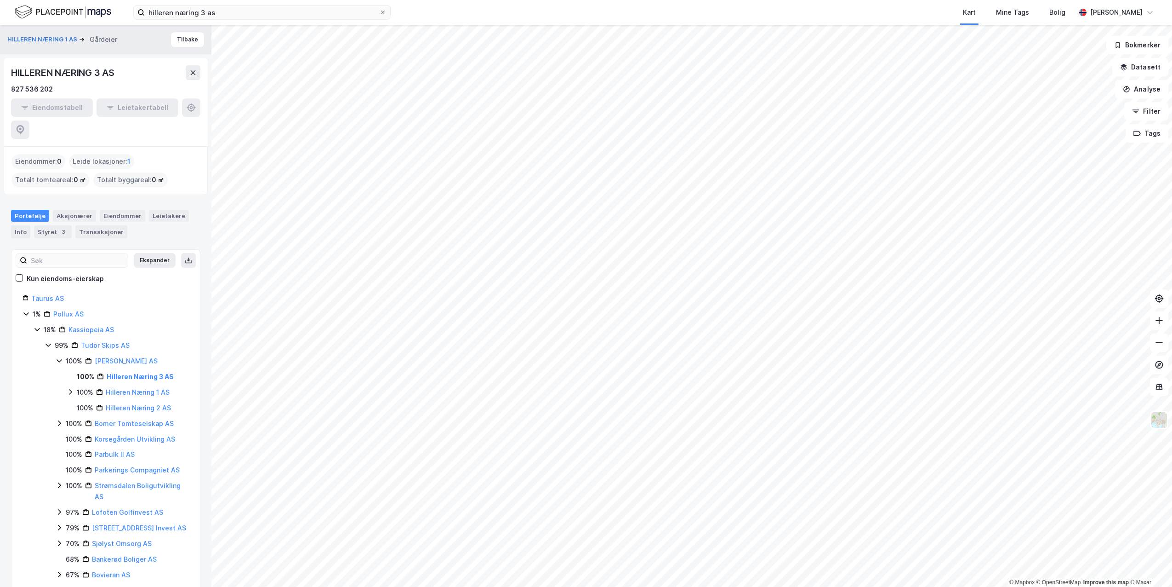
click at [70, 388] on icon at bounding box center [70, 391] width 7 height 7
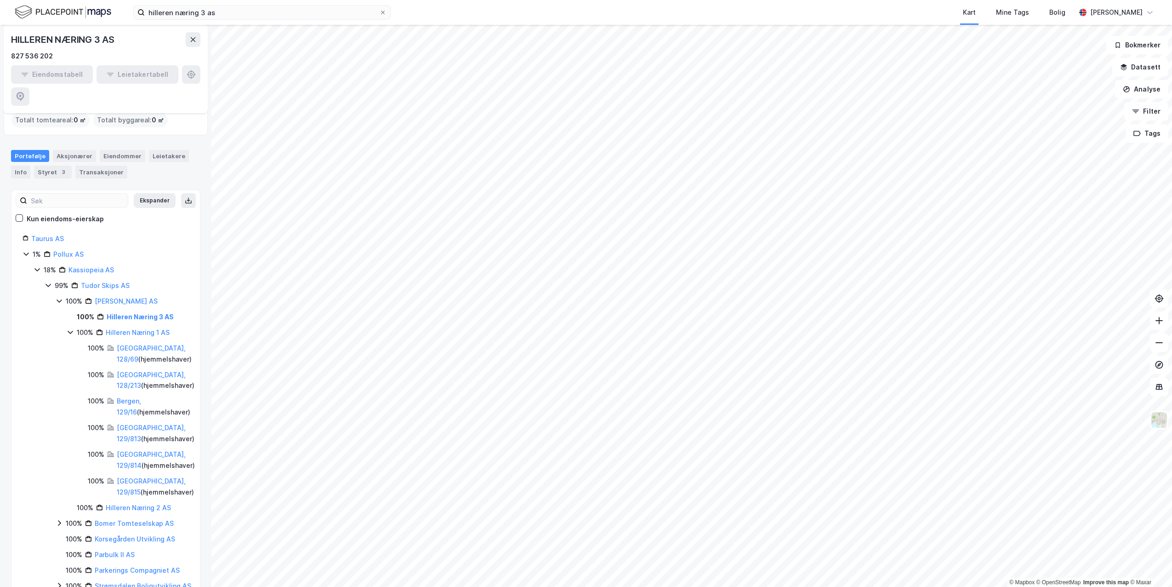
scroll to position [46, 0]
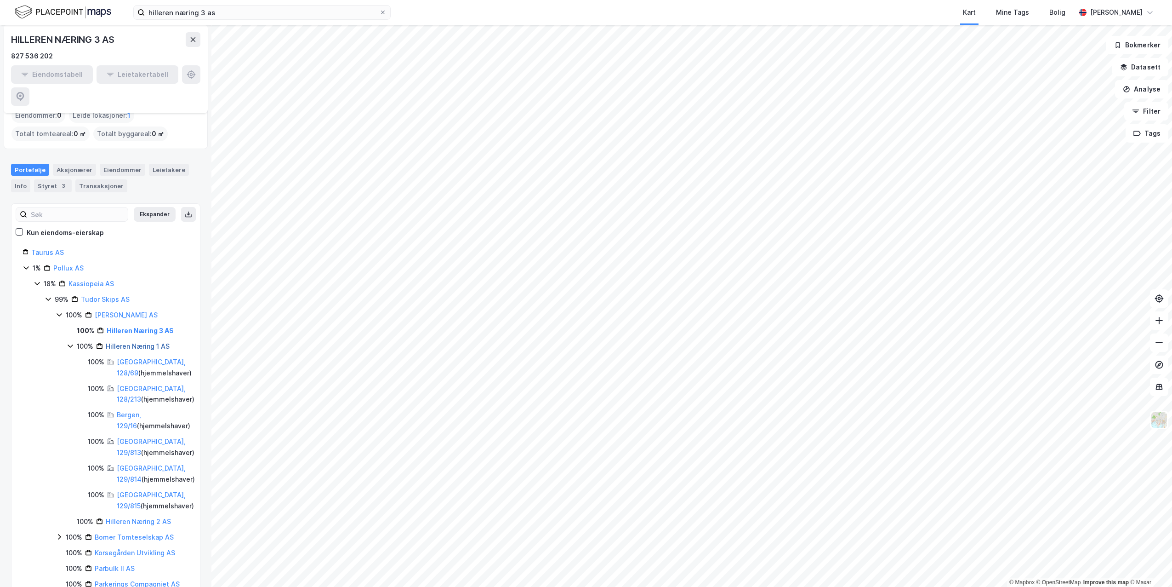
click at [129, 342] on link "Hilleren Næring 1 AS" at bounding box center [138, 346] width 64 height 8
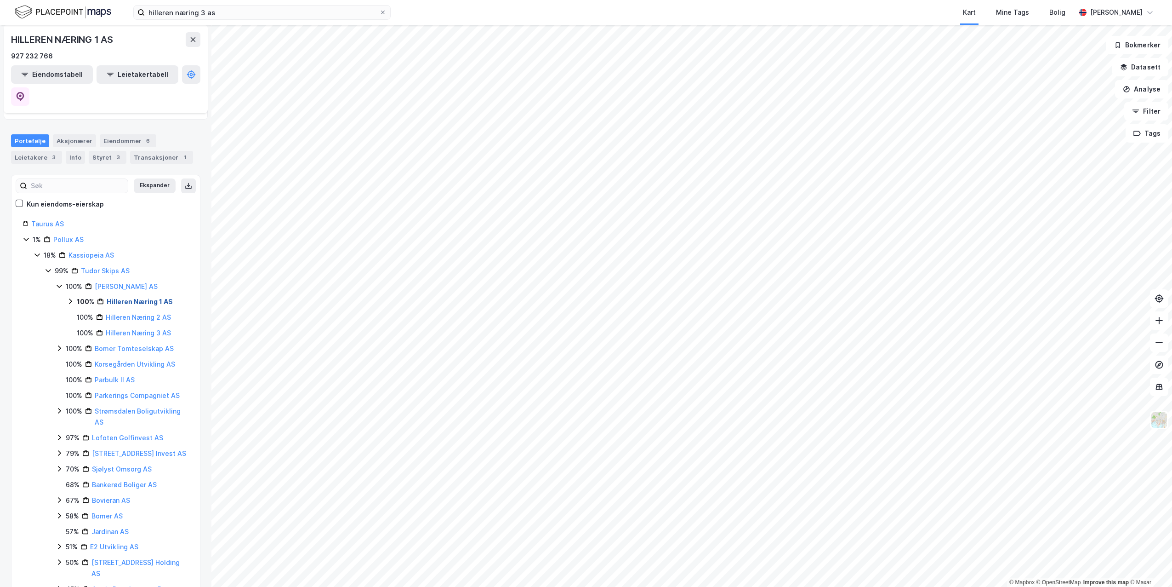
scroll to position [17, 0]
